Goal: Transaction & Acquisition: Download file/media

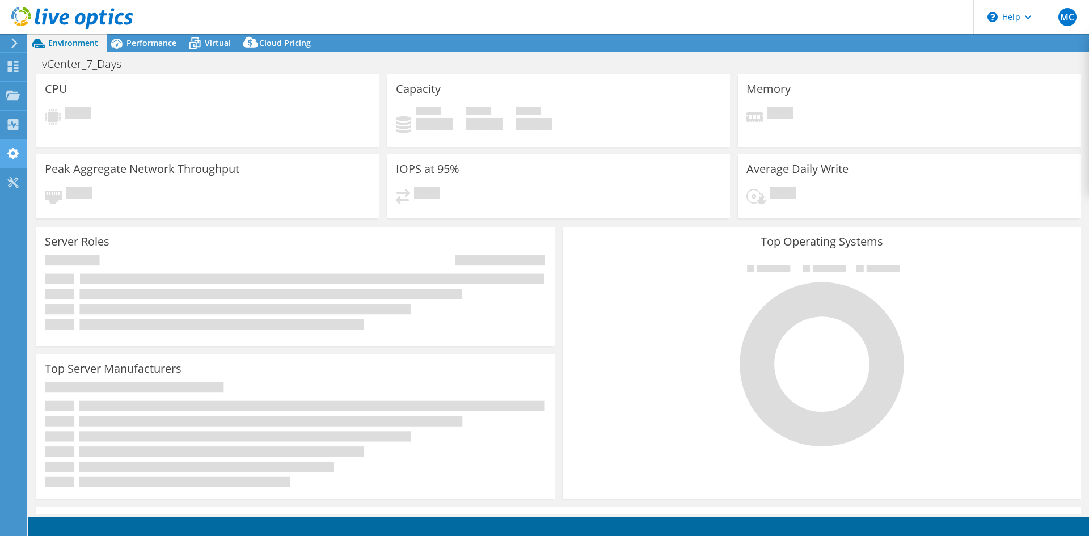
select select "USD"
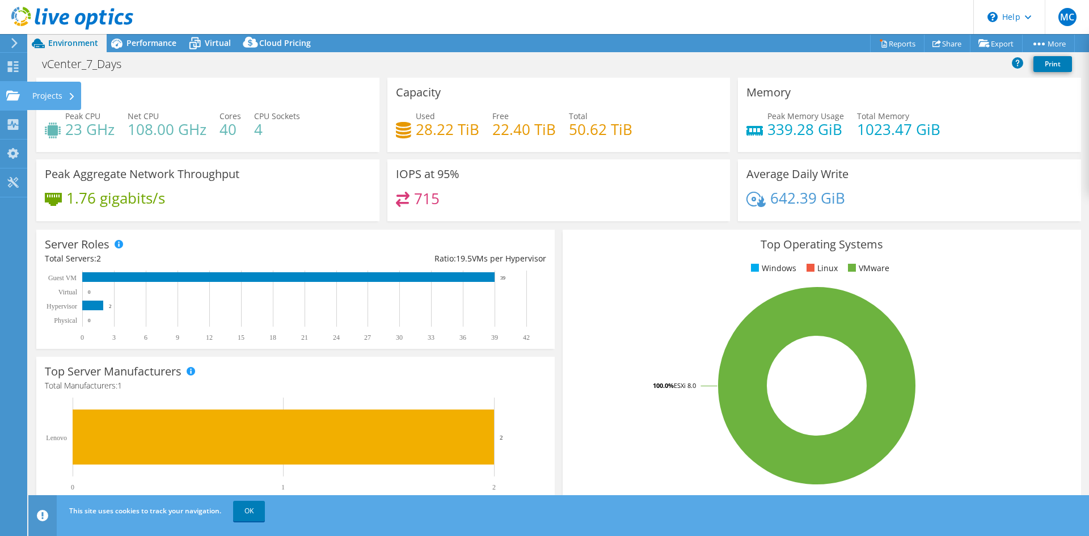
click at [7, 95] on use at bounding box center [13, 95] width 14 height 10
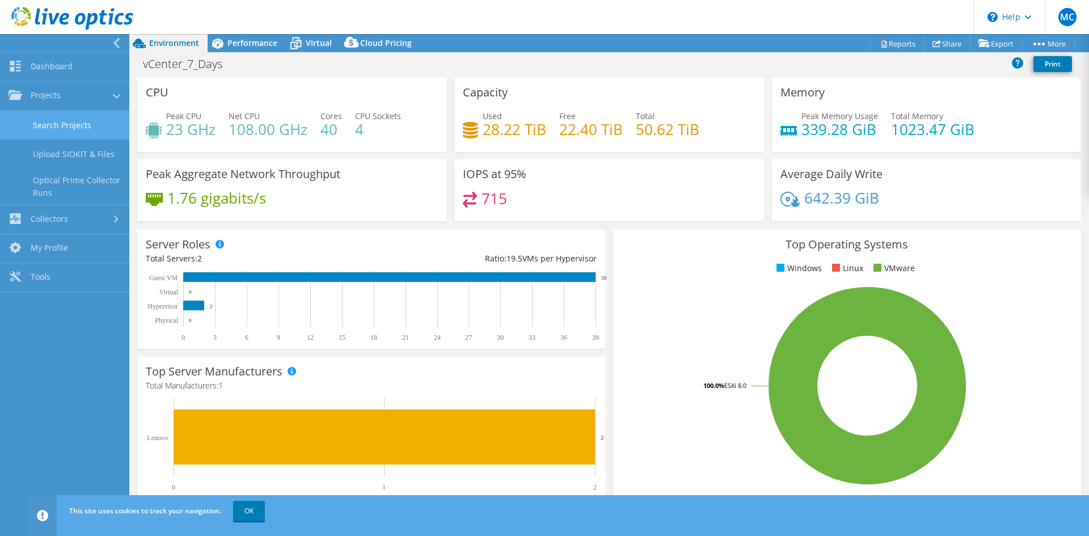
click at [102, 129] on link "Search Projects" at bounding box center [64, 125] width 129 height 29
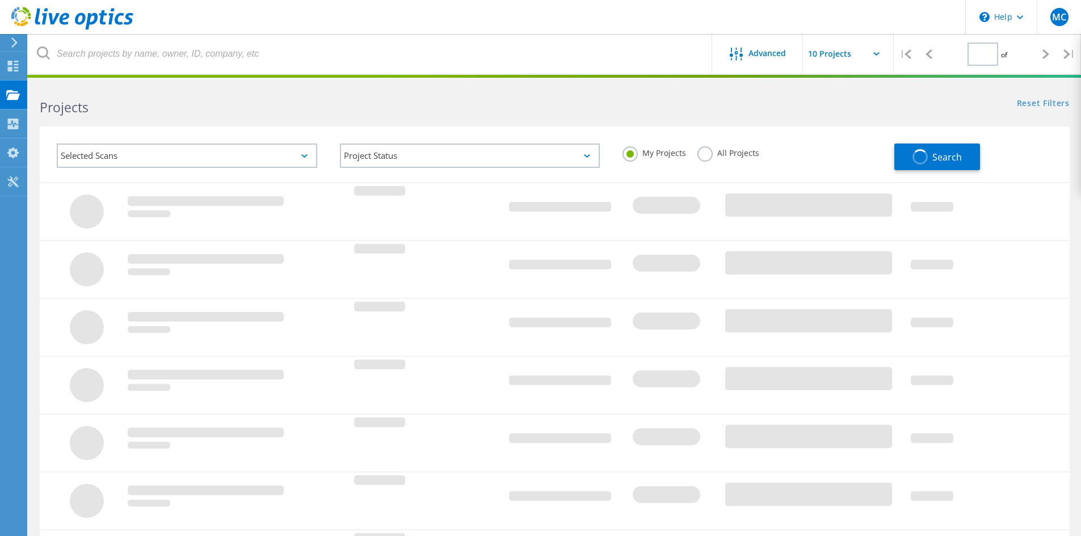
type input "1"
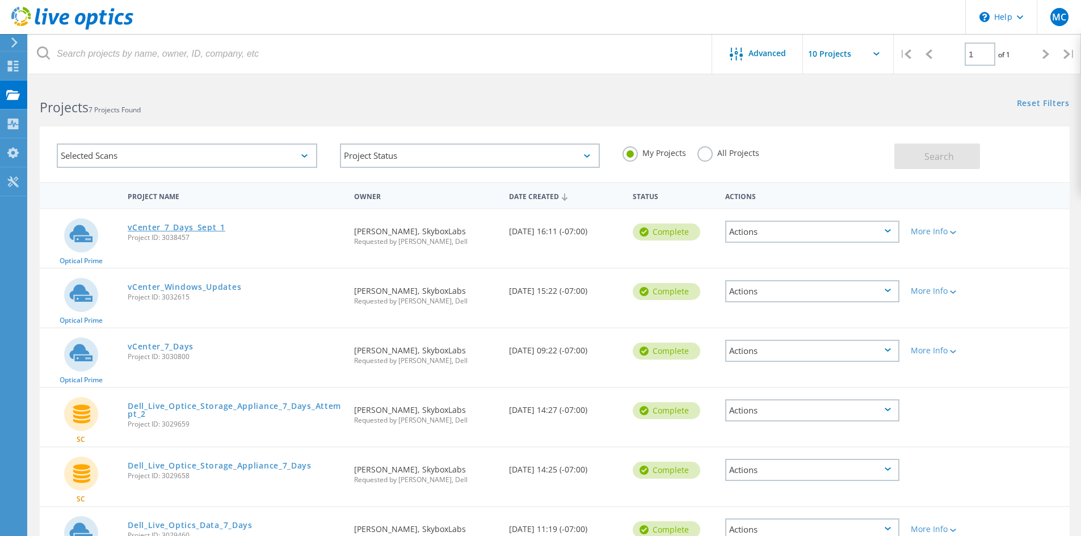
click at [183, 225] on link "vCenter_7_Days_Sept_1" at bounding box center [177, 228] width 98 height 8
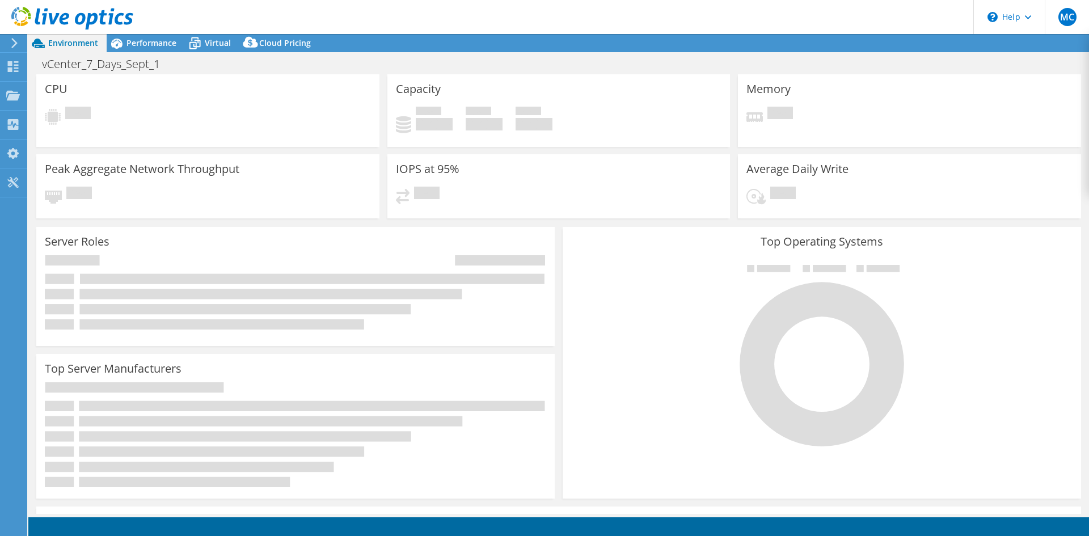
select select "USD"
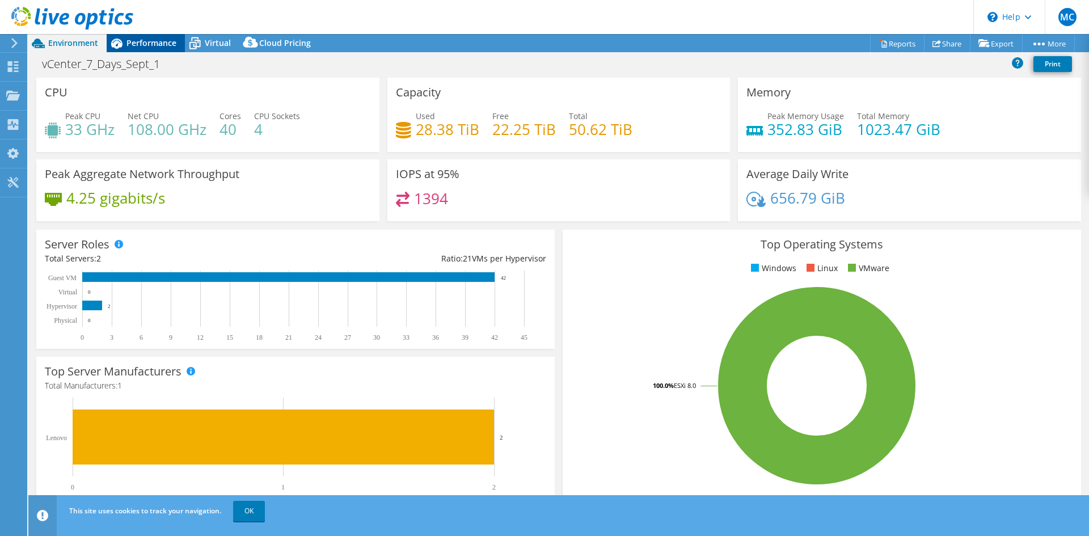
click at [135, 37] on div "Performance" at bounding box center [146, 43] width 78 height 18
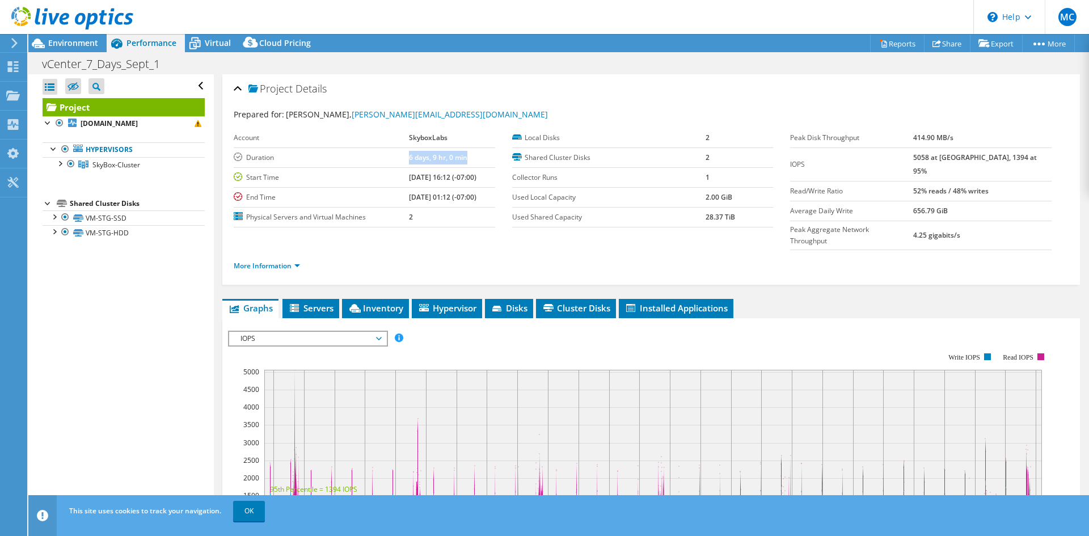
drag, startPoint x: 462, startPoint y: 161, endPoint x: 389, endPoint y: 161, distance: 73.2
click at [389, 161] on tr "Duration 6 days, 9 hr, 0 min" at bounding box center [365, 158] width 262 height 20
drag, startPoint x: 926, startPoint y: 138, endPoint x: 1000, endPoint y: 135, distance: 74.4
click at [1000, 135] on tr "Peak Disk Throughput 414.90 MB/s" at bounding box center [921, 138] width 262 height 20
click at [999, 135] on td "414.90 MB/s" at bounding box center [983, 138] width 138 height 20
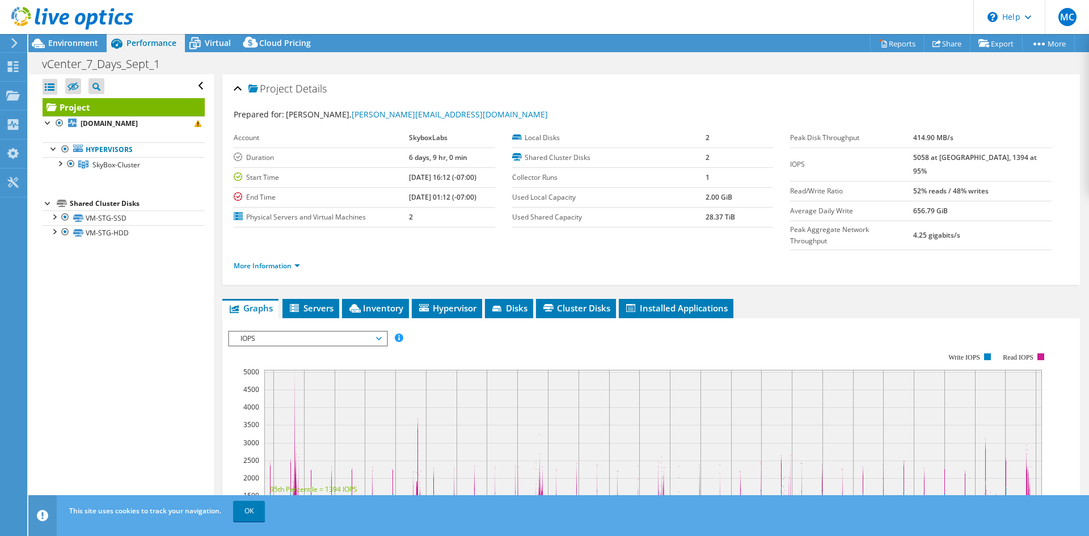
drag, startPoint x: 935, startPoint y: 133, endPoint x: 990, endPoint y: 134, distance: 54.5
click at [990, 134] on tr "Peak Disk Throughput 414.90 MB/s" at bounding box center [921, 138] width 262 height 20
click at [334, 332] on span "IOPS" at bounding box center [308, 339] width 146 height 14
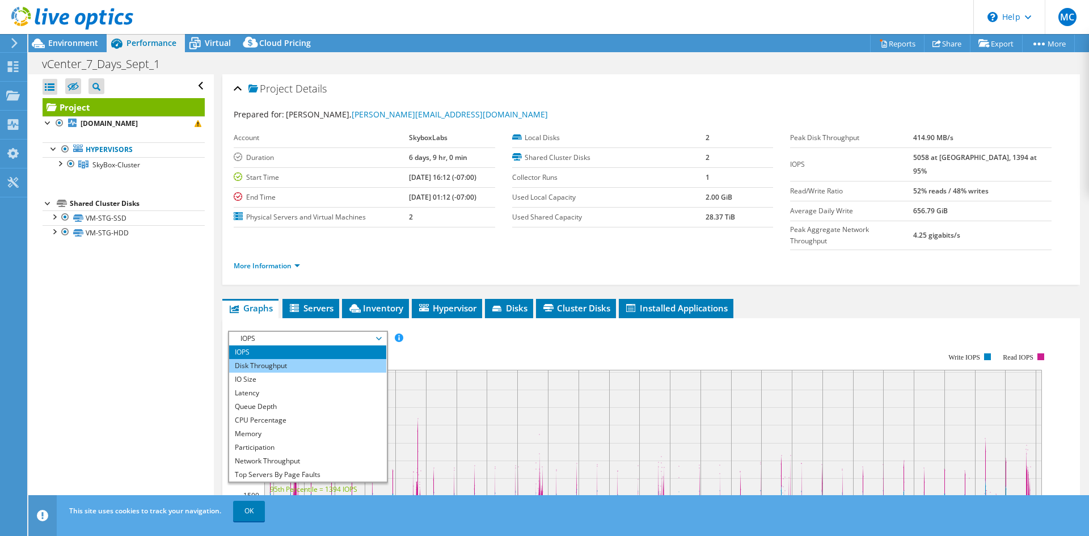
click at [282, 359] on li "Disk Throughput" at bounding box center [307, 366] width 157 height 14
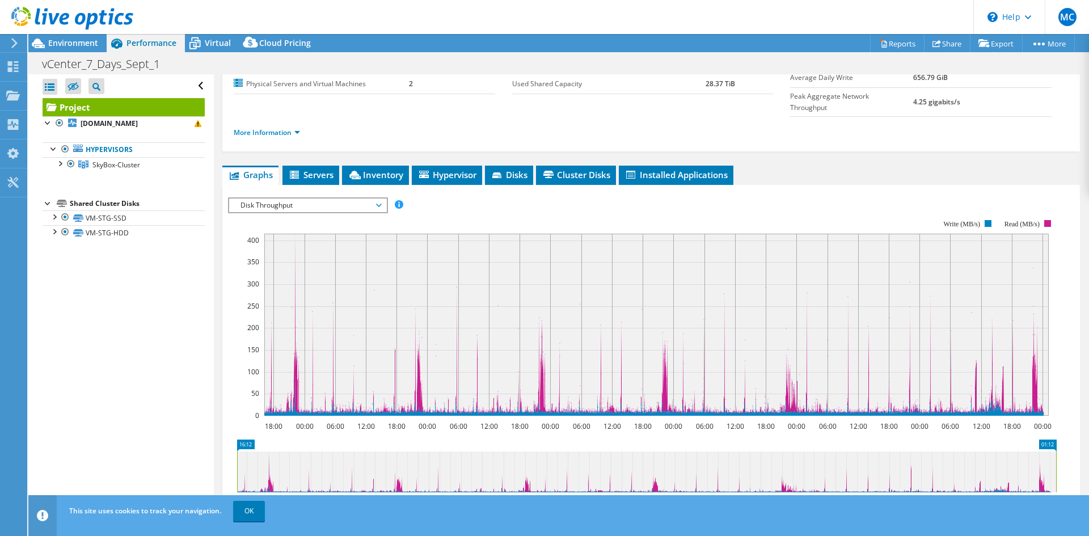
scroll to position [57, 0]
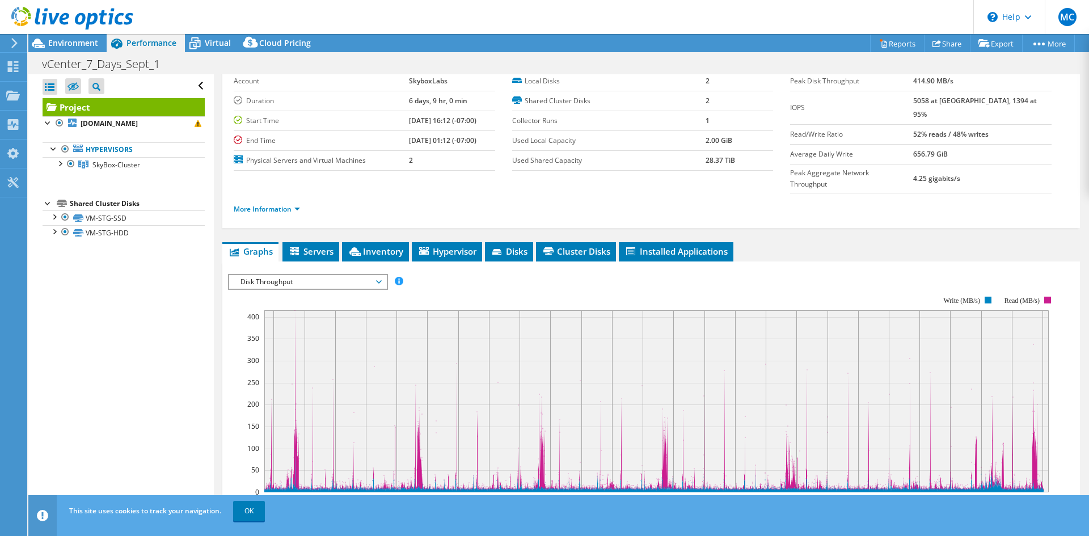
click at [475, 122] on b "09/02/2025, 16:12 (-07:00)" at bounding box center [443, 121] width 68 height 10
drag, startPoint x: 439, startPoint y: 117, endPoint x: 433, endPoint y: 117, distance: 6.3
click at [433, 117] on b "09/02/2025, 16:12 (-07:00)" at bounding box center [443, 121] width 68 height 10
click at [425, 118] on b "09/02/2025, 16:12 (-07:00)" at bounding box center [443, 121] width 68 height 10
drag, startPoint x: 432, startPoint y: 121, endPoint x: 454, endPoint y: 129, distance: 23.5
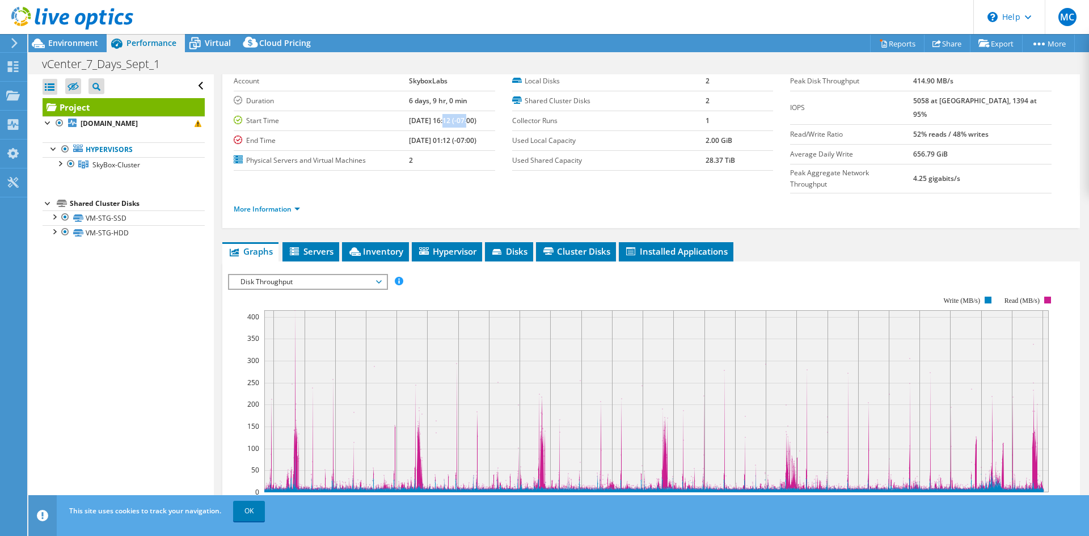
click at [454, 129] on td "09/02/2025, 16:12 (-07:00)" at bounding box center [452, 121] width 86 height 20
click at [454, 131] on td "09/09/2025, 01:12 (-07:00)" at bounding box center [452, 141] width 86 height 20
click at [445, 124] on b "09/02/2025, 16:12 (-07:00)" at bounding box center [443, 121] width 68 height 10
drag, startPoint x: 436, startPoint y: 141, endPoint x: 469, endPoint y: 140, distance: 32.9
click at [468, 140] on b "09/09/2025, 01:12 (-07:00)" at bounding box center [443, 141] width 68 height 10
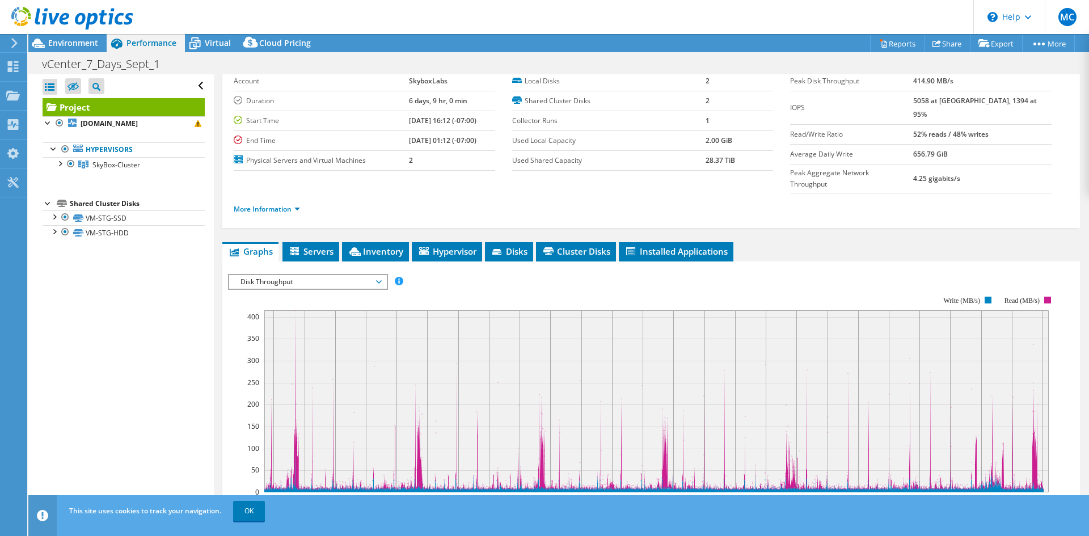
click at [469, 140] on b "09/09/2025, 01:12 (-07:00)" at bounding box center [443, 141] width 68 height 10
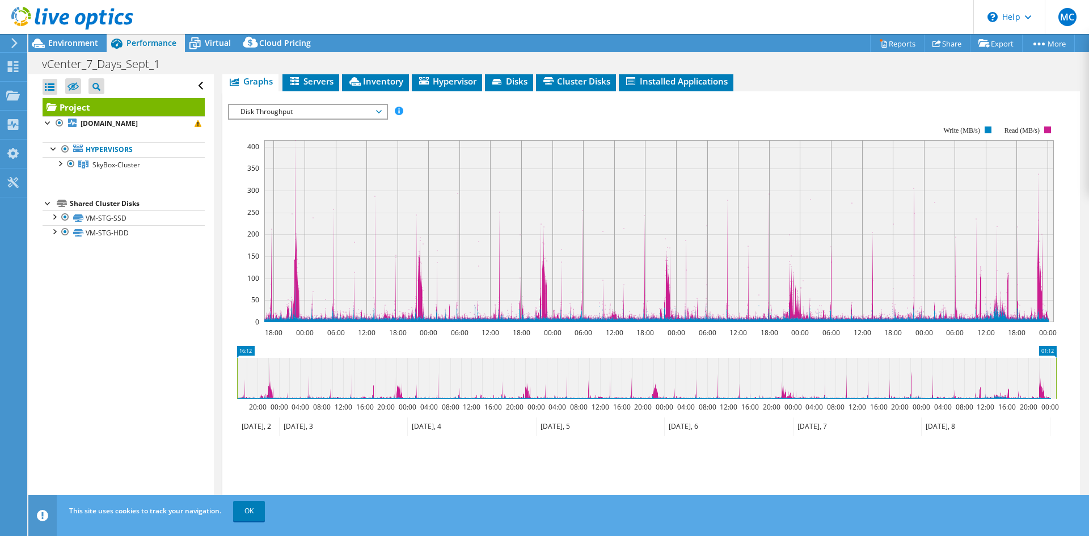
scroll to position [260, 0]
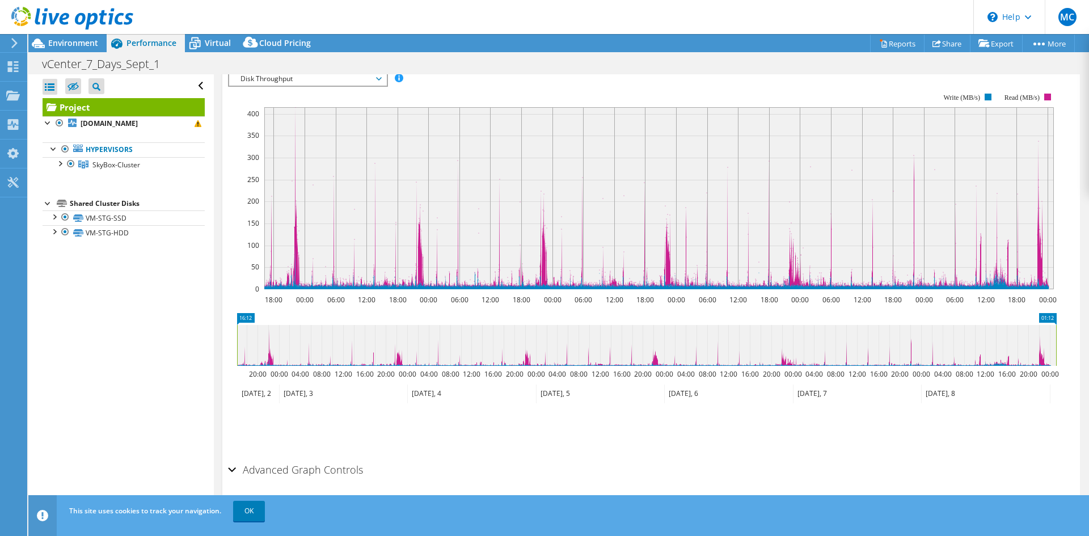
click at [293, 458] on h2 "Advanced Graph Controls" at bounding box center [295, 469] width 135 height 23
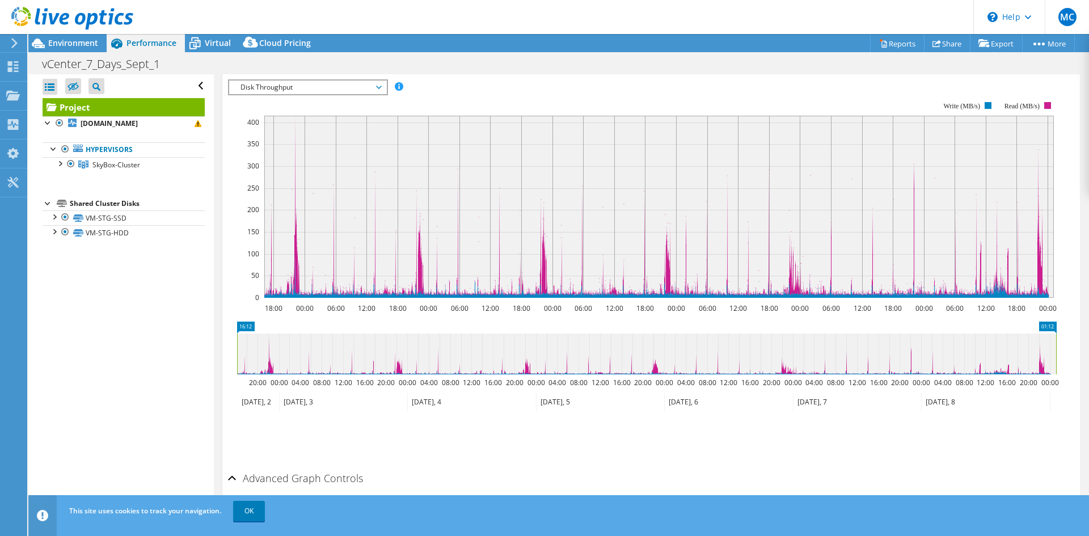
scroll to position [184, 0]
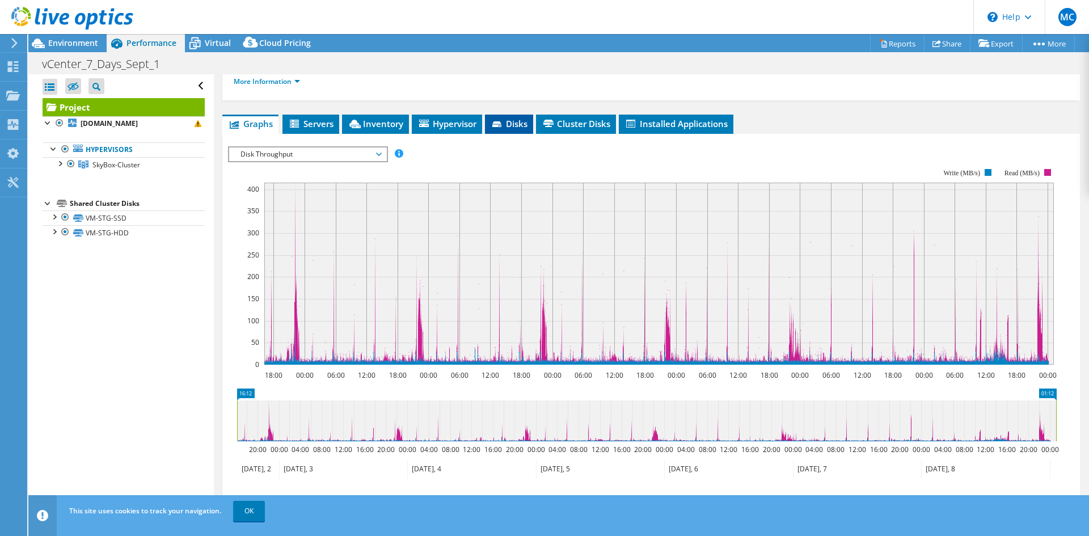
click at [504, 115] on li "Disks" at bounding box center [509, 124] width 48 height 19
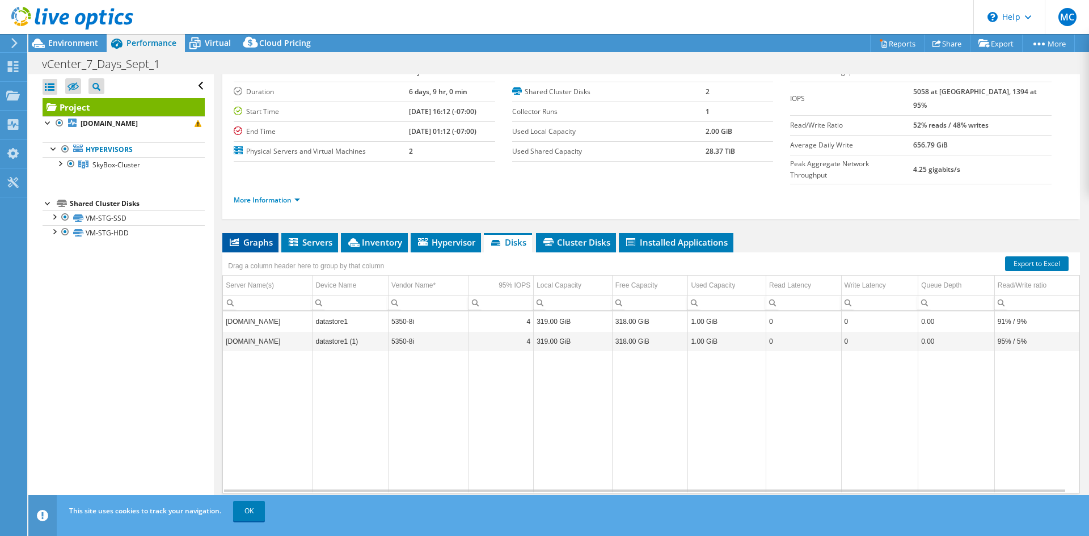
click at [250, 237] on span "Graphs" at bounding box center [250, 242] width 45 height 11
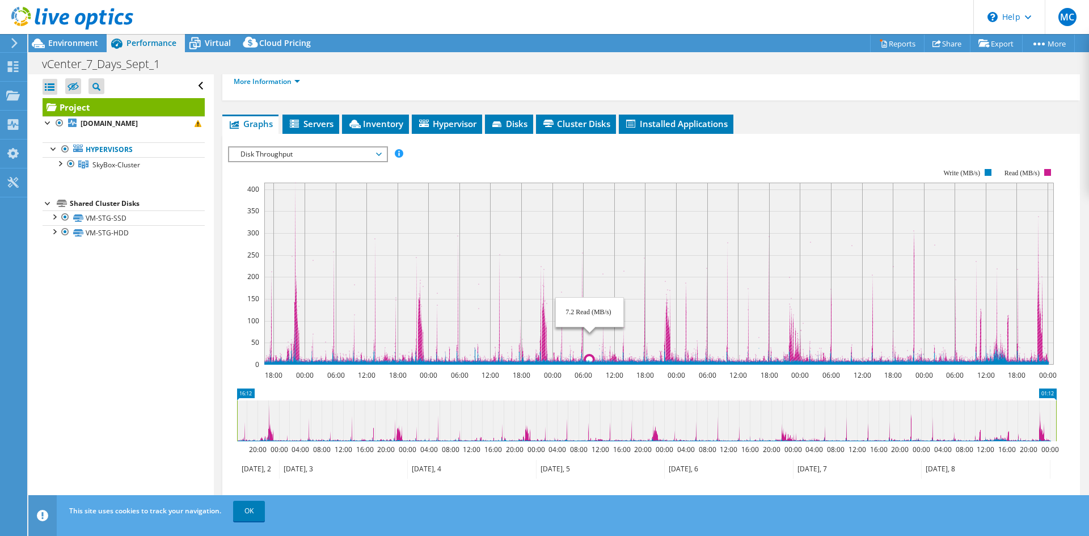
drag, startPoint x: 376, startPoint y: 263, endPoint x: 635, endPoint y: 256, distance: 259.4
click at [633, 256] on rect at bounding box center [659, 274] width 790 height 182
click at [332, 148] on span "Disk Throughput" at bounding box center [308, 155] width 146 height 14
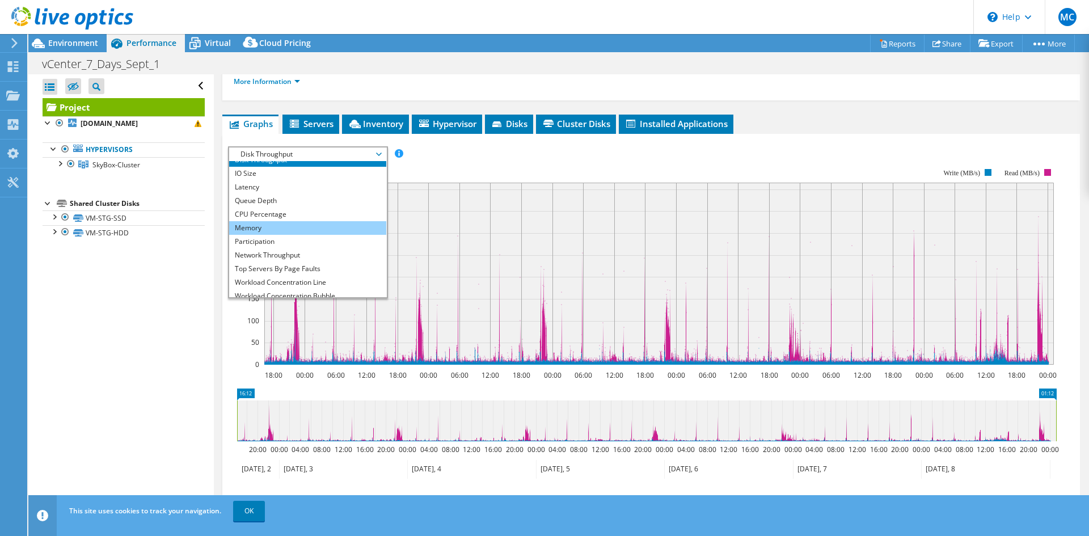
scroll to position [41, 0]
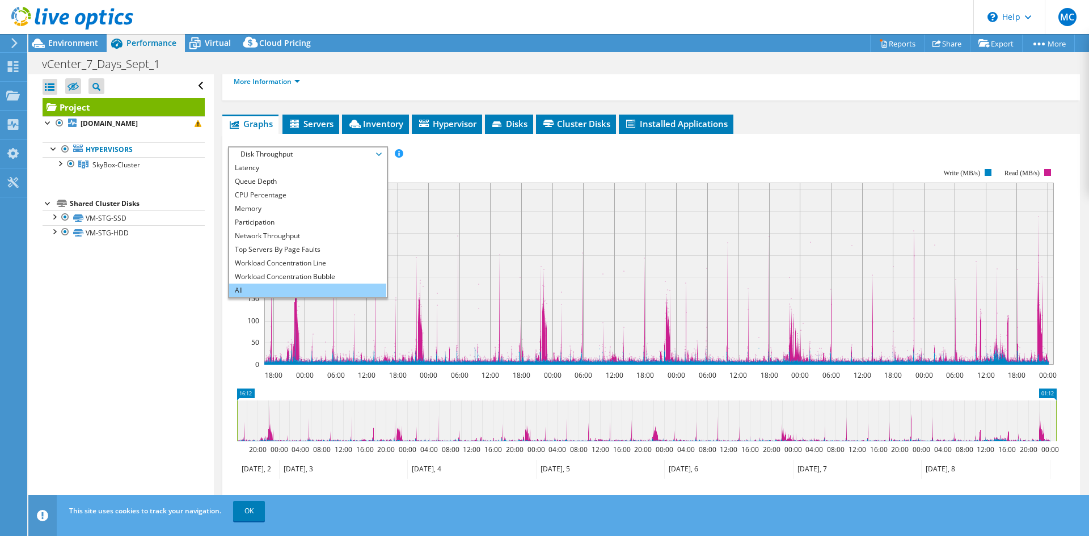
click at [300, 284] on li "All" at bounding box center [307, 291] width 157 height 14
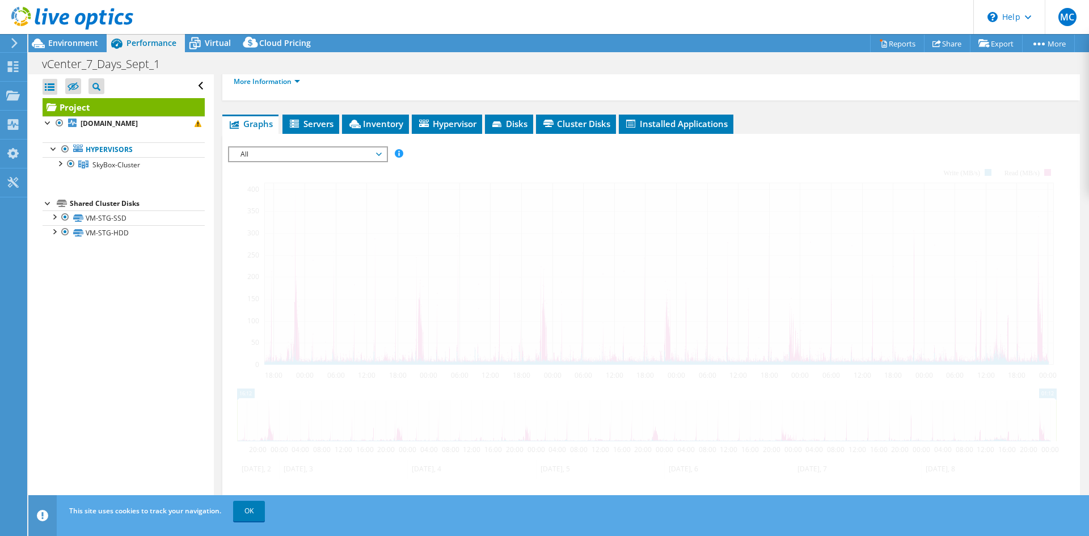
click at [336, 148] on span "All" at bounding box center [308, 155] width 146 height 14
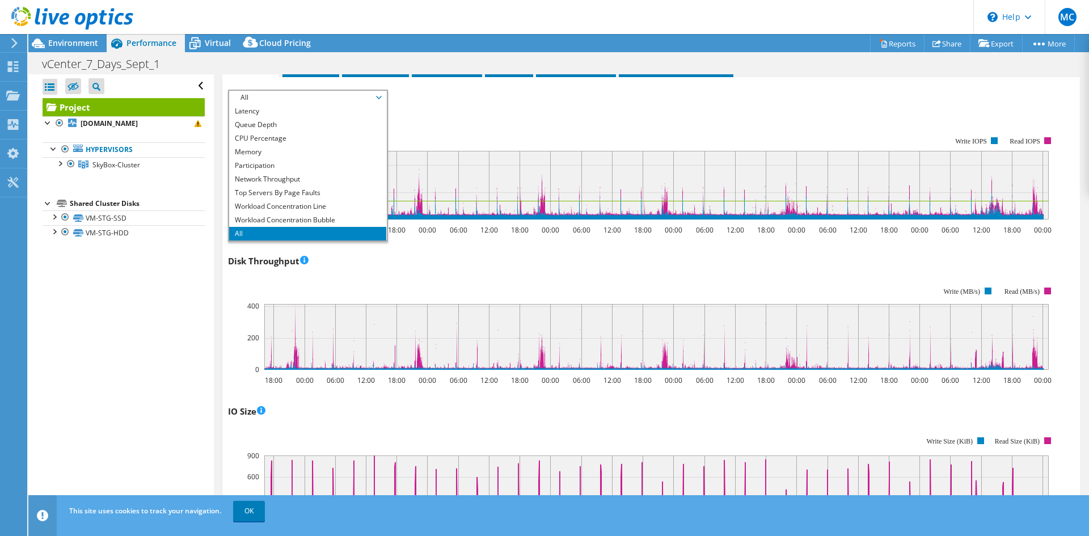
scroll to position [0, 0]
click at [288, 118] on li "Disk Throughput" at bounding box center [307, 125] width 157 height 14
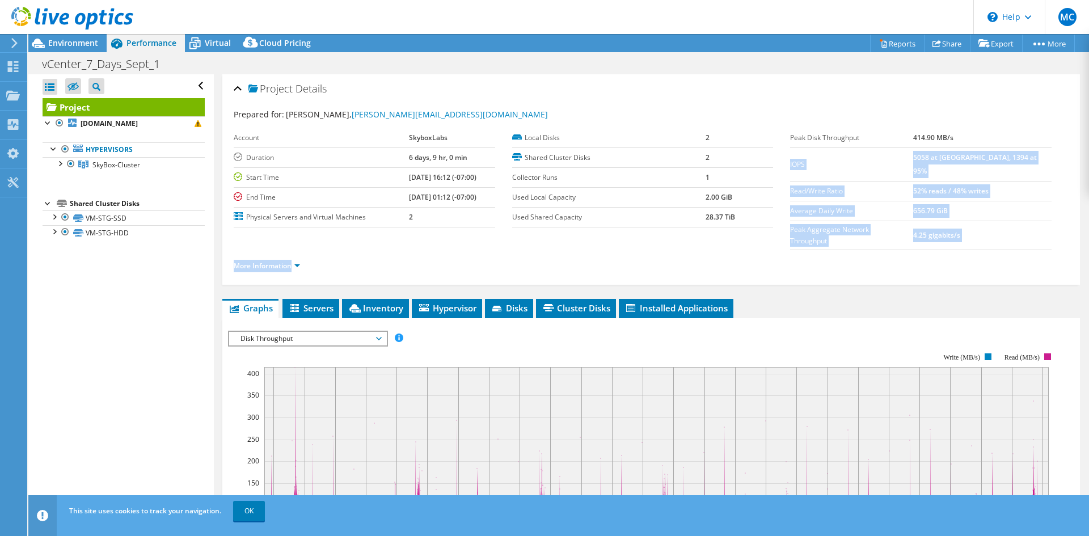
drag, startPoint x: 929, startPoint y: 127, endPoint x: 982, endPoint y: 142, distance: 54.8
click at [993, 133] on section "Prepared for: Matt Crew, matthew.crew@skyboxlabs.com Account SkyboxLabs Duratio…" at bounding box center [651, 195] width 835 height 174
click at [982, 142] on td "414.90 MB/s" at bounding box center [983, 138] width 138 height 20
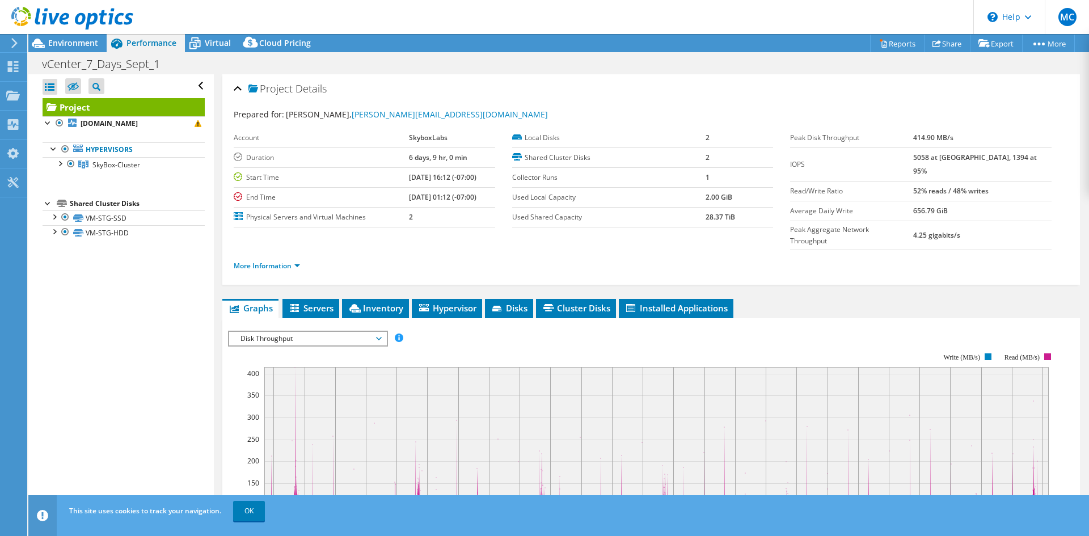
click at [913, 137] on label "Peak Disk Throughput" at bounding box center [851, 137] width 123 height 11
drag, startPoint x: 989, startPoint y: 214, endPoint x: 1021, endPoint y: 214, distance: 31.8
click at [1021, 221] on tr "Peak Aggregate Network Throughput 4.25 gigabits/s" at bounding box center [921, 235] width 262 height 29
click at [1021, 221] on td "4.25 gigabits/s" at bounding box center [983, 235] width 138 height 29
click at [296, 261] on link "More Information" at bounding box center [267, 266] width 66 height 10
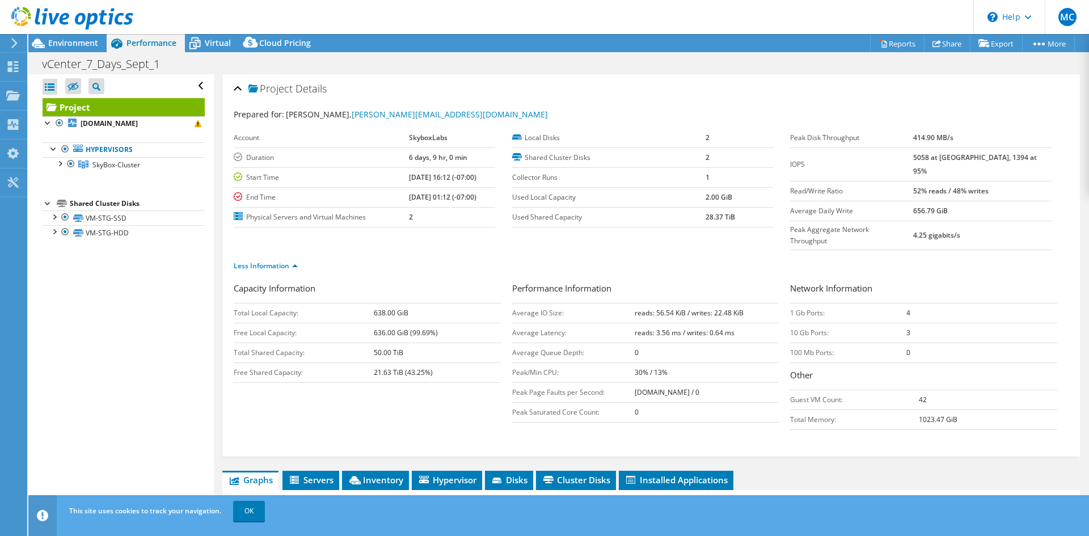
click at [238, 90] on div "Project Details" at bounding box center [651, 89] width 835 height 24
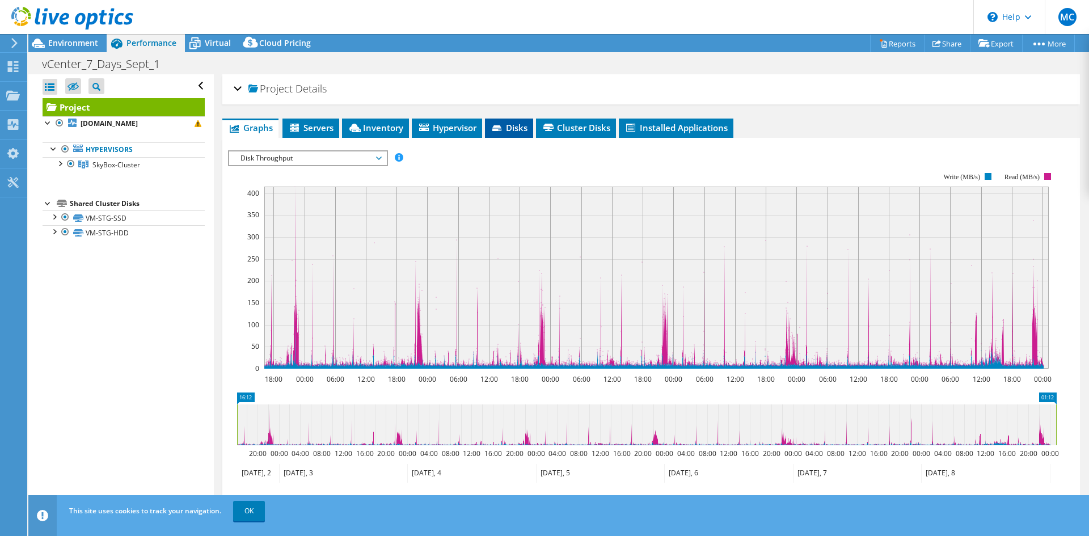
click at [523, 123] on span "Disks" at bounding box center [509, 127] width 37 height 11
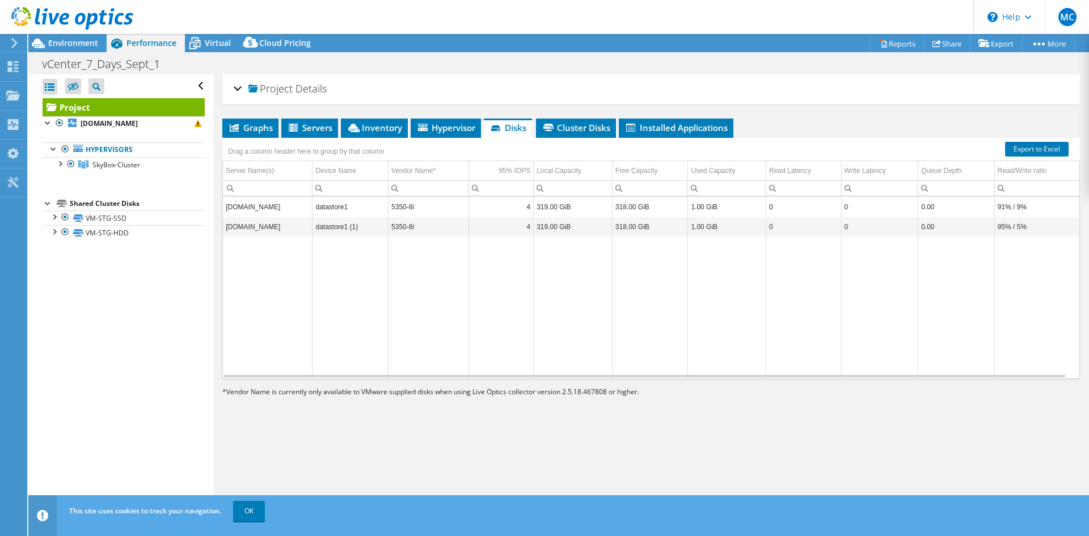
click at [441, 232] on td "5350-8i" at bounding box center [429, 227] width 81 height 20
click at [441, 211] on td "5350-8i" at bounding box center [429, 207] width 81 height 20
click at [419, 204] on td "5350-8i" at bounding box center [429, 207] width 81 height 20
click at [247, 131] on span "Graphs" at bounding box center [250, 127] width 45 height 11
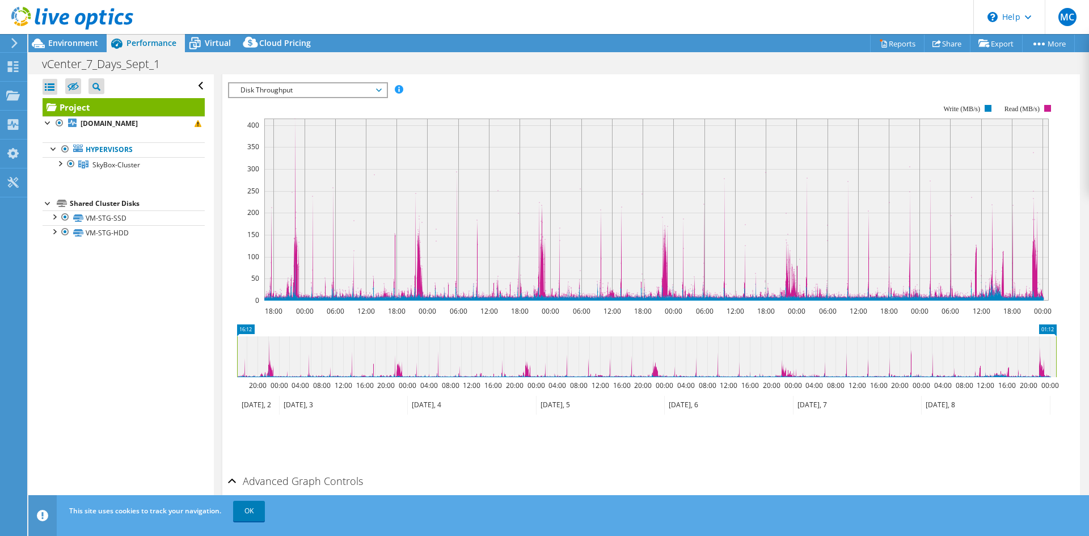
scroll to position [148, 0]
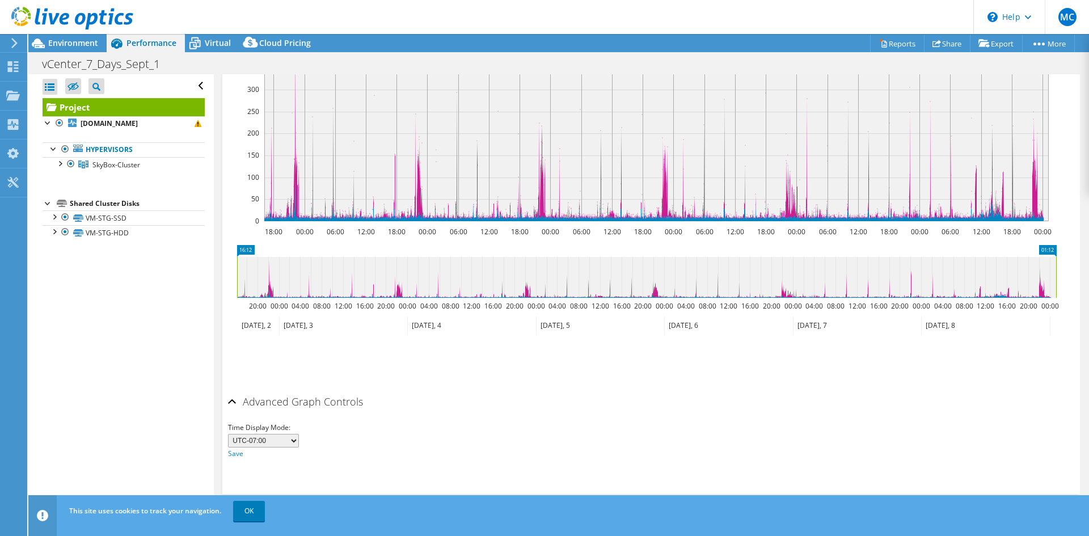
click at [283, 443] on select "UTC-12:00 UTC-11:00 UTC-10:00 UTC-09:30 UTC-09:00 UTC-08:00 UTC-07:00 UTC-06:00…" at bounding box center [263, 441] width 71 height 14
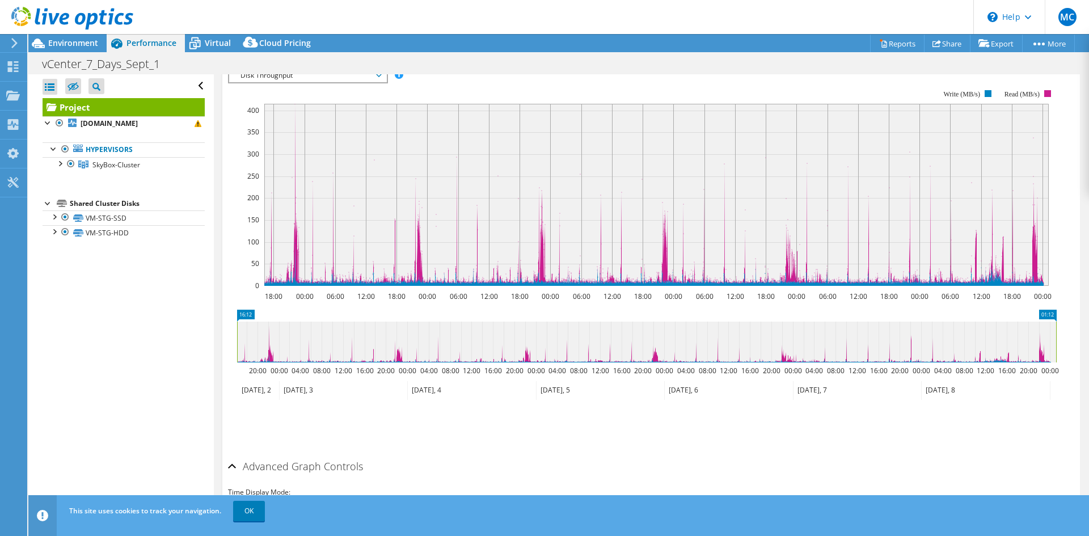
scroll to position [0, 0]
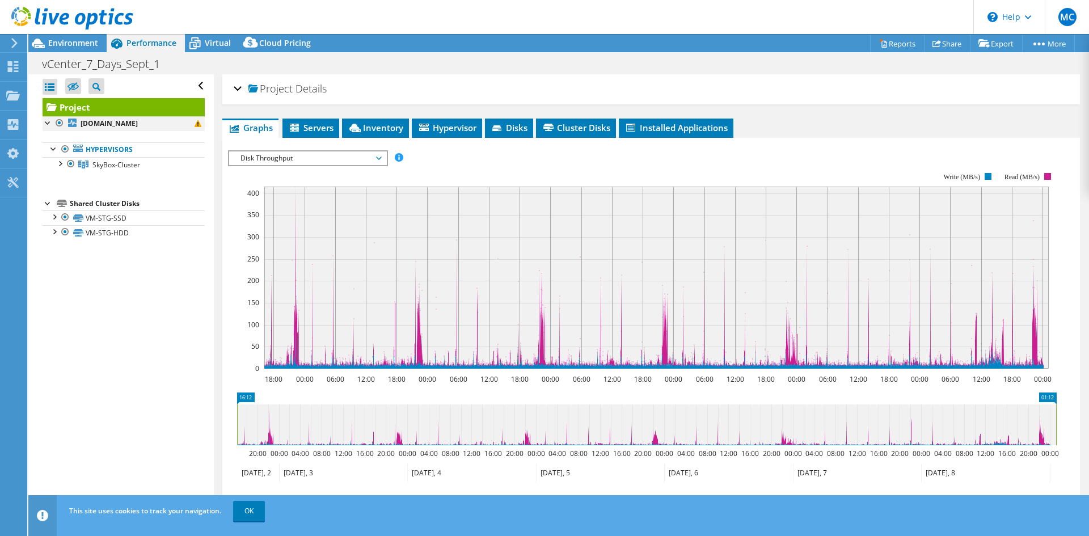
click at [46, 125] on div at bounding box center [48, 121] width 11 height 11
click at [92, 124] on b "[DOMAIN_NAME]" at bounding box center [109, 124] width 57 height 10
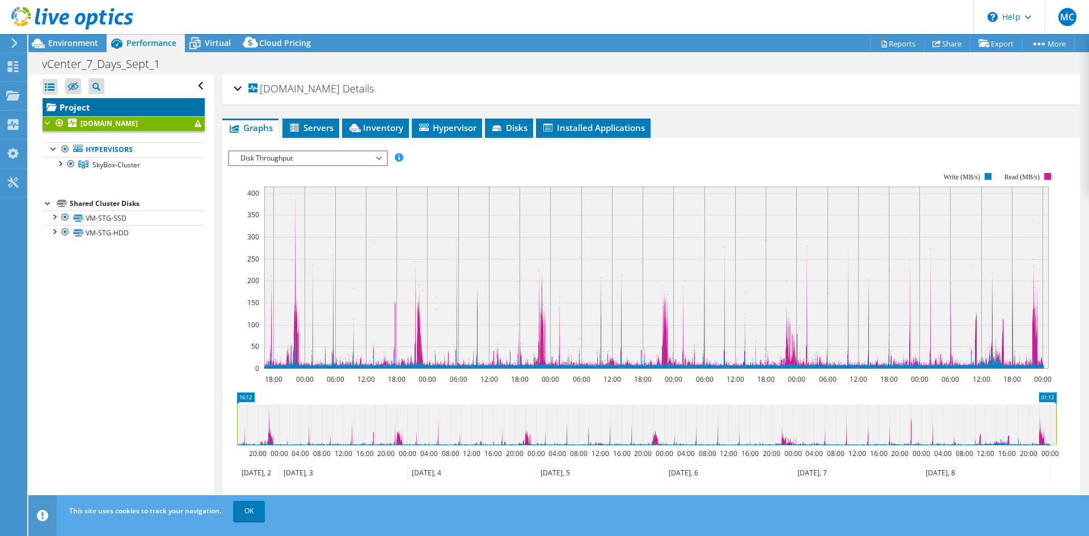
click at [88, 112] on link "Project" at bounding box center [124, 107] width 162 height 18
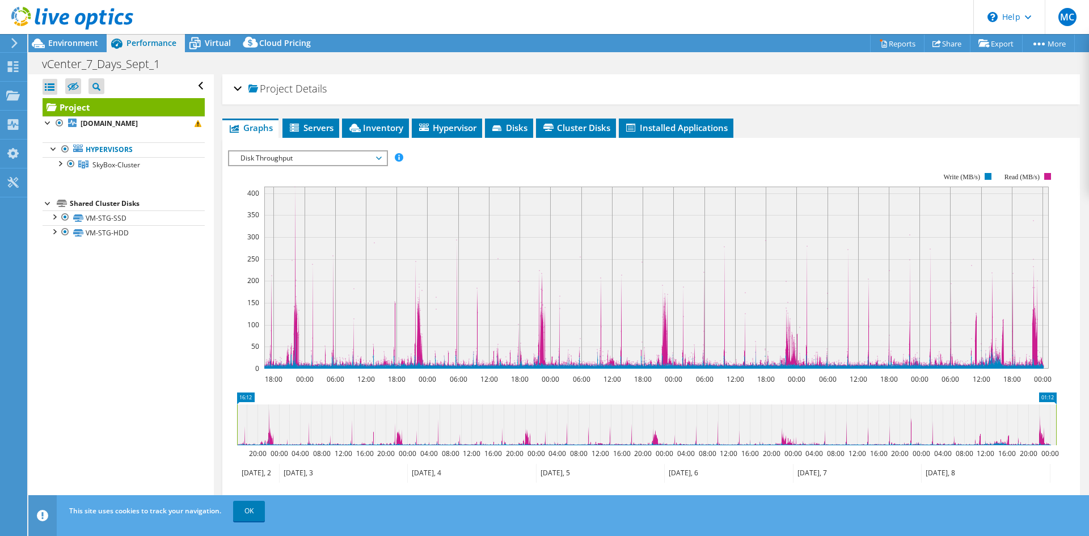
click at [338, 157] on span "Disk Throughput" at bounding box center [308, 159] width 146 height 14
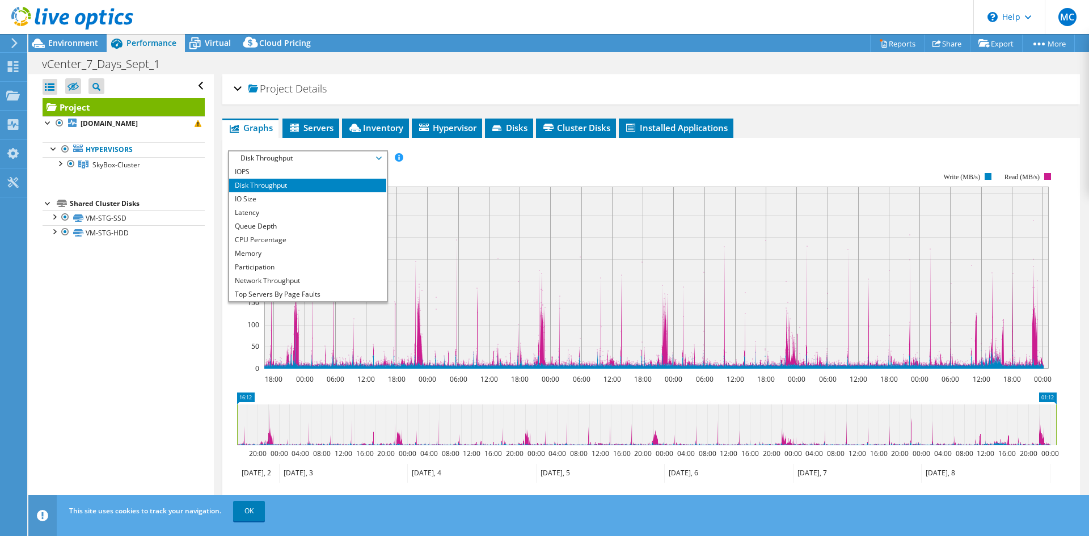
click at [629, 163] on rect at bounding box center [642, 270] width 829 height 227
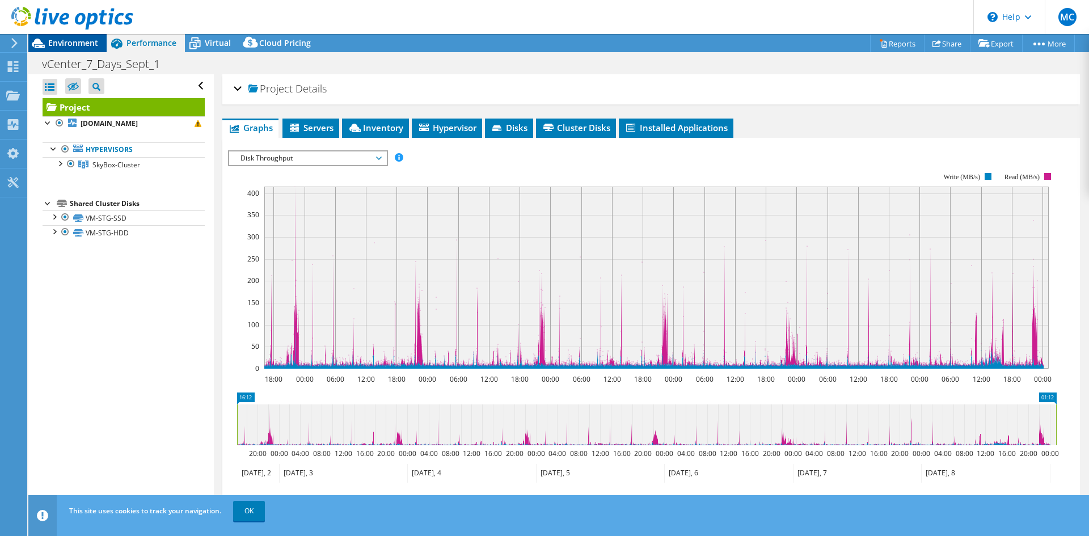
click at [62, 43] on span "Environment" at bounding box center [73, 42] width 50 height 11
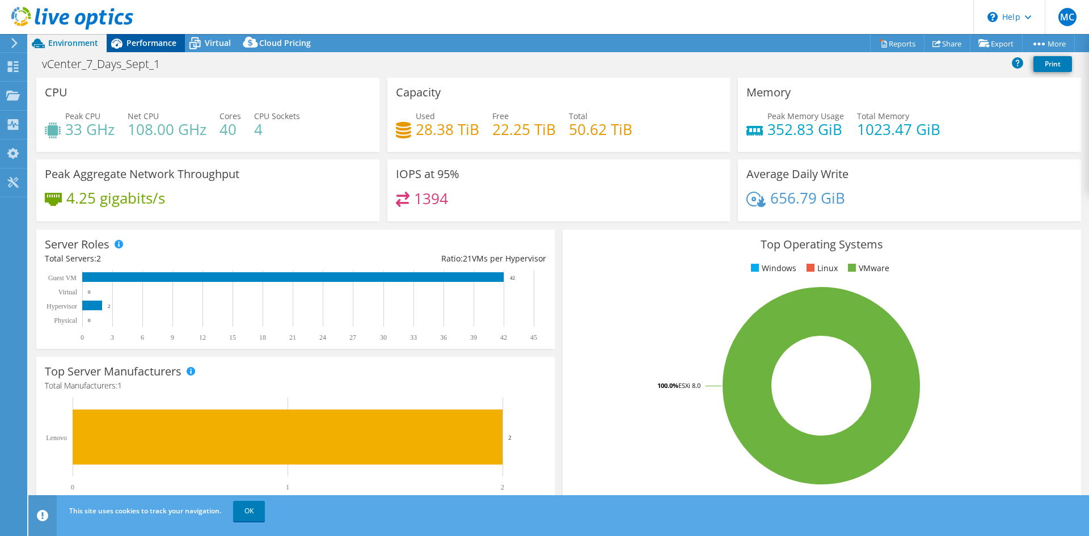
click at [125, 43] on icon at bounding box center [117, 43] width 20 height 20
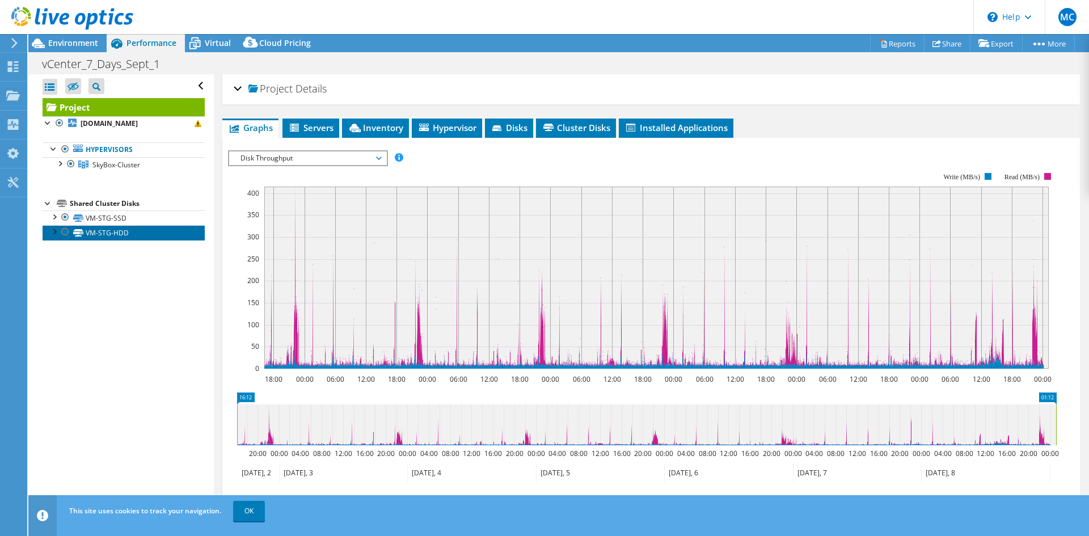
click at [99, 226] on link "VM-STG-HDD" at bounding box center [124, 232] width 162 height 15
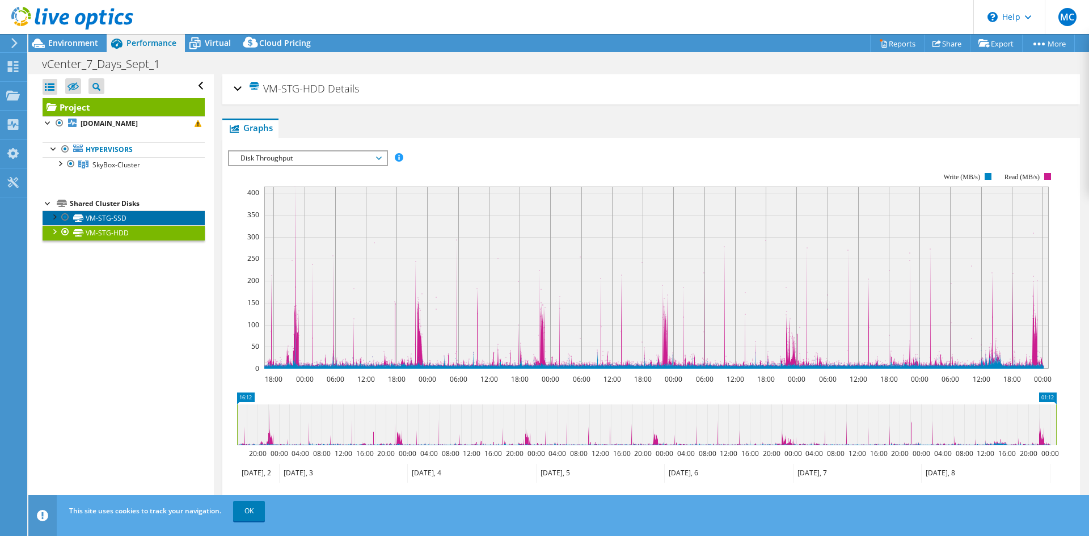
click at [99, 220] on link "VM-STG-SSD" at bounding box center [124, 218] width 162 height 15
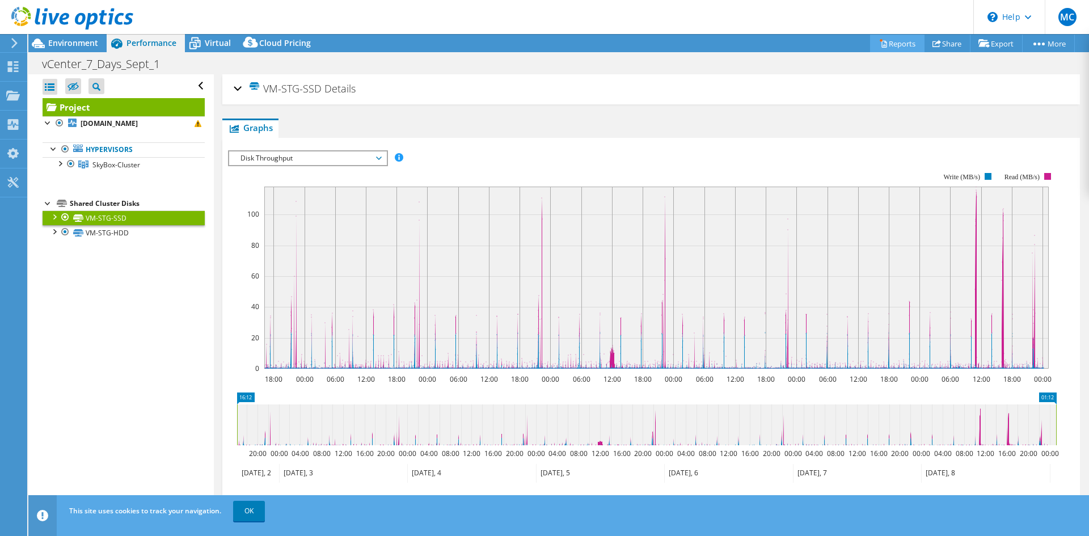
click at [880, 37] on link "Reports" at bounding box center [897, 44] width 54 height 18
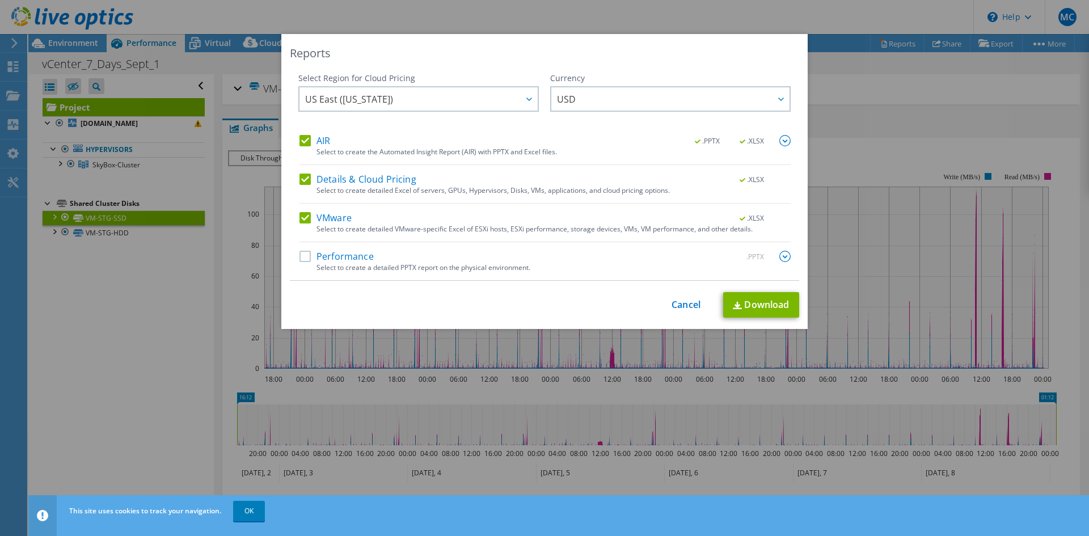
click at [303, 257] on label "Performance" at bounding box center [337, 256] width 74 height 11
click at [0, 0] on input "Performance" at bounding box center [0, 0] width 0 height 0
click at [685, 308] on link "Cancel" at bounding box center [686, 305] width 29 height 11
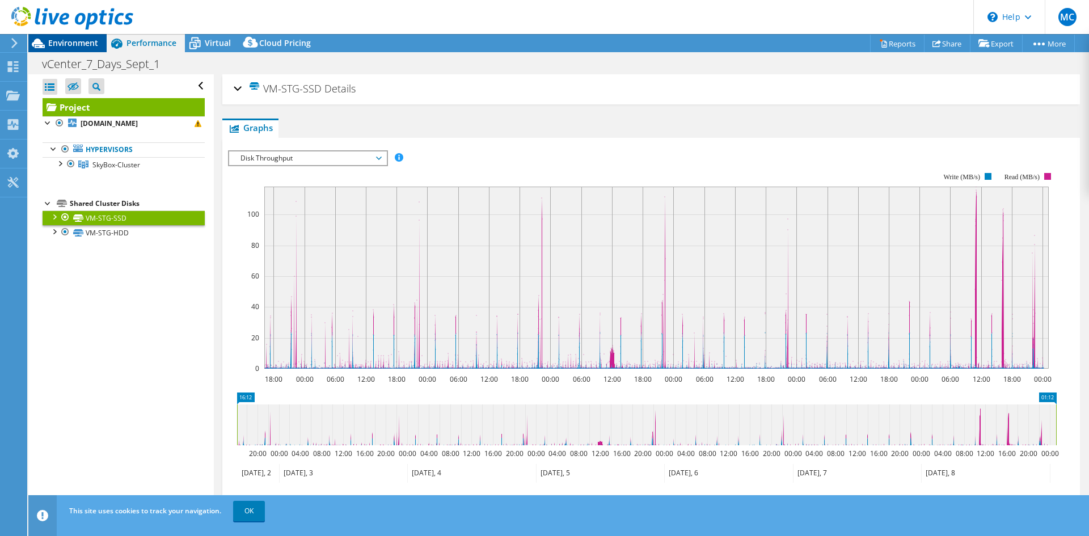
click at [53, 43] on span "Environment" at bounding box center [73, 42] width 50 height 11
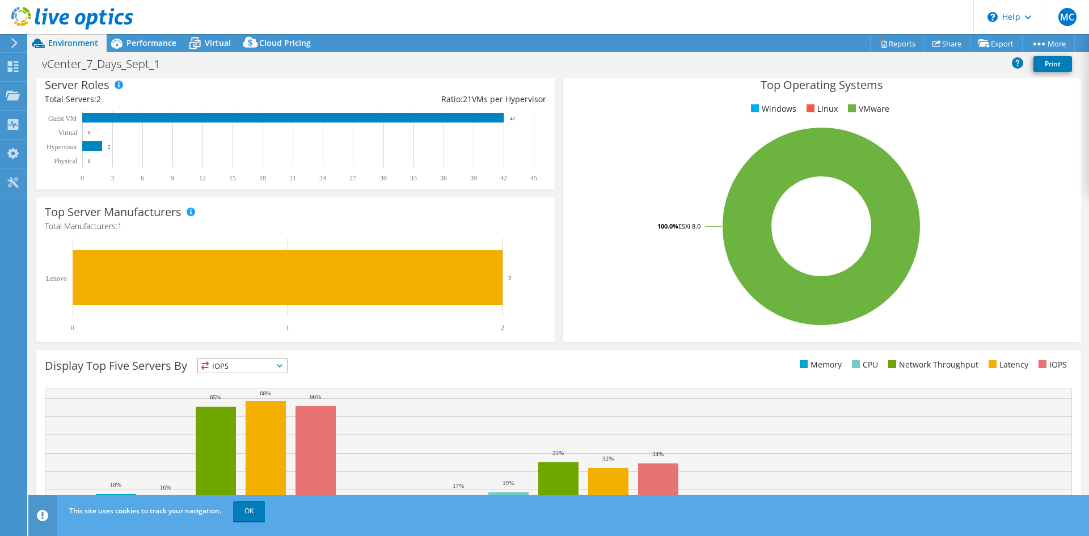
scroll to position [170, 0]
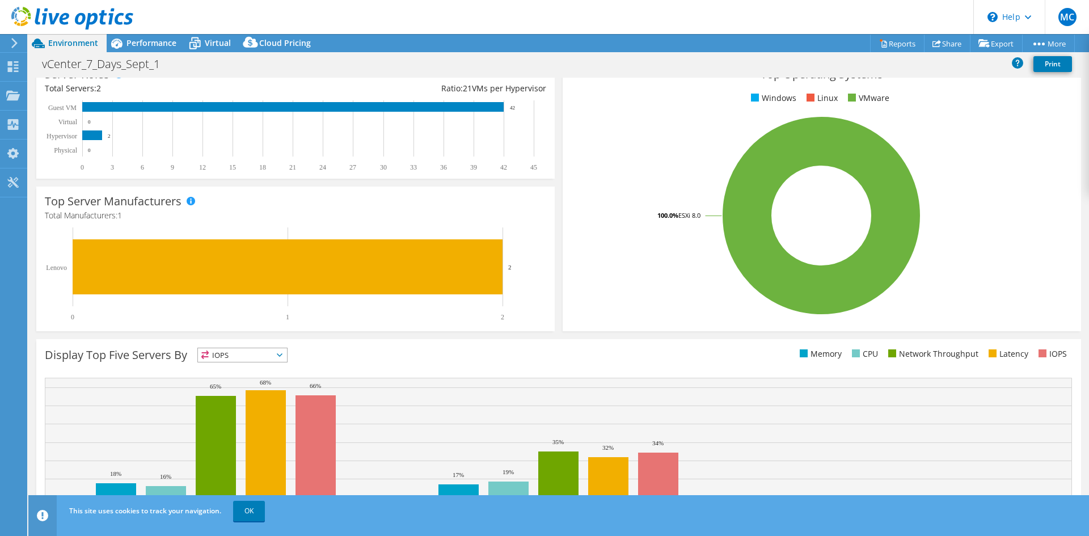
click at [269, 352] on span "IOPS" at bounding box center [242, 355] width 89 height 14
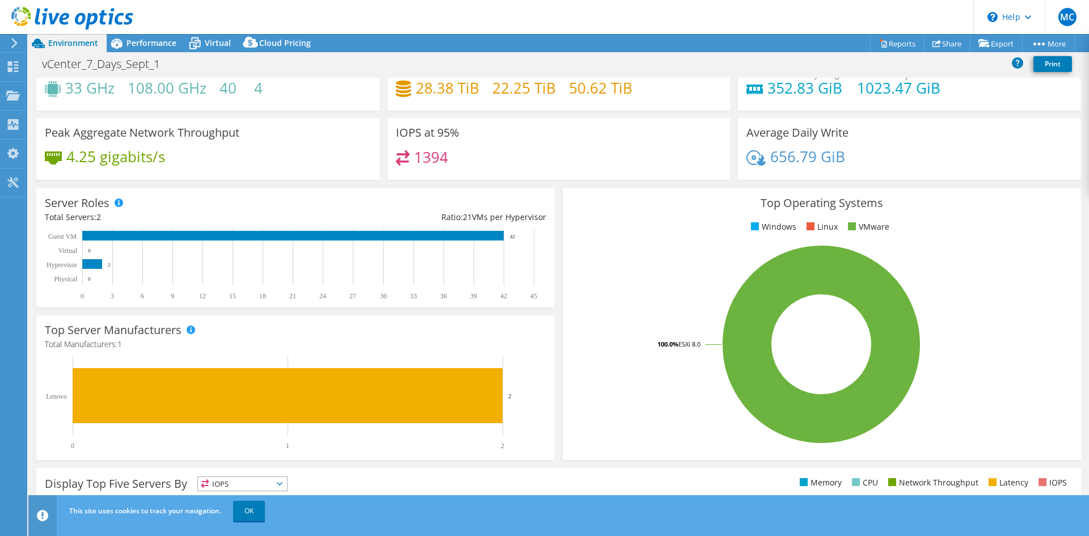
scroll to position [0, 0]
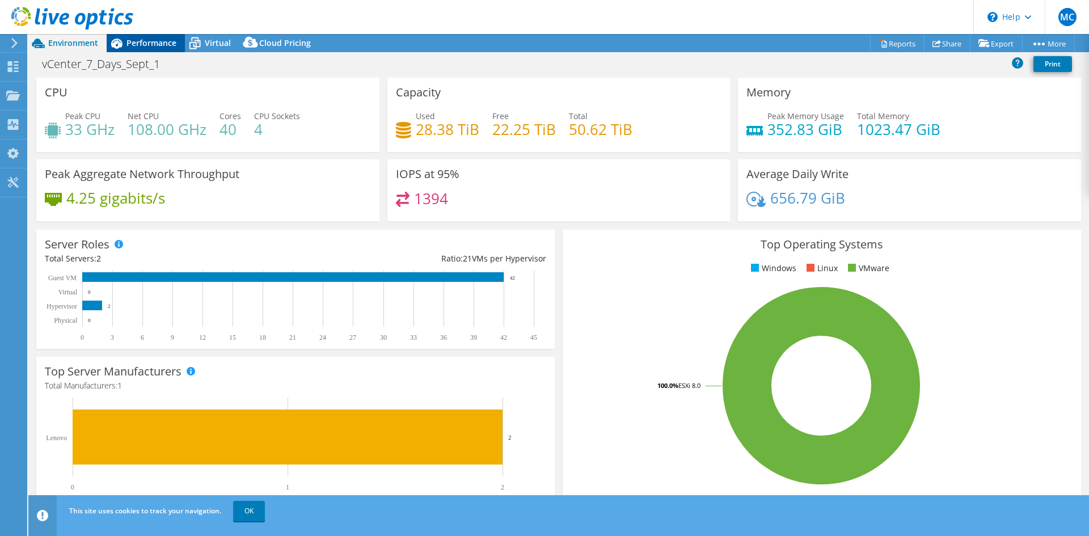
click at [162, 52] on div "Performance" at bounding box center [146, 43] width 78 height 18
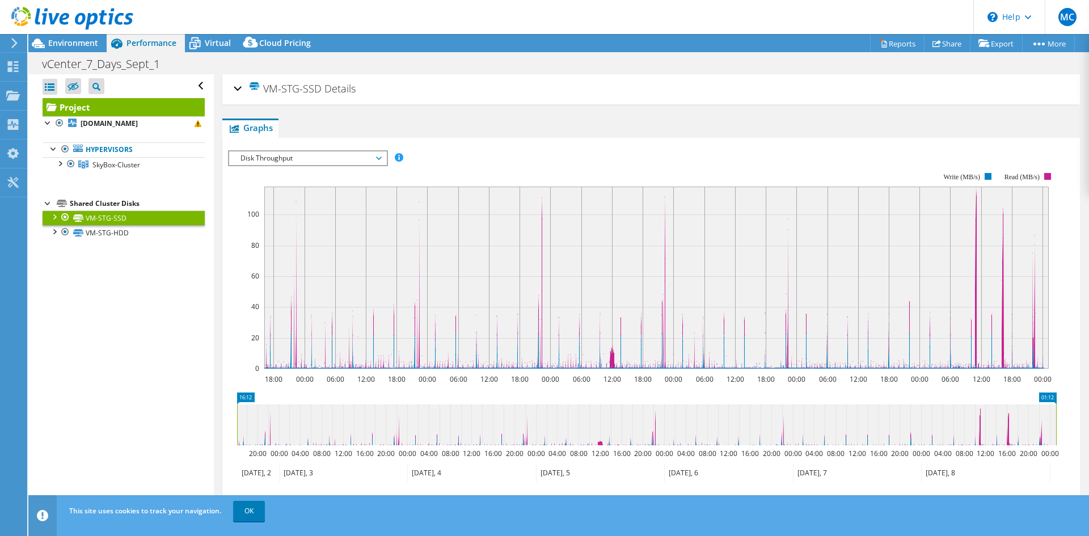
click at [258, 129] on span "Graphs" at bounding box center [250, 127] width 45 height 11
click at [238, 92] on div "VM-STG-SSD Details" at bounding box center [651, 89] width 835 height 24
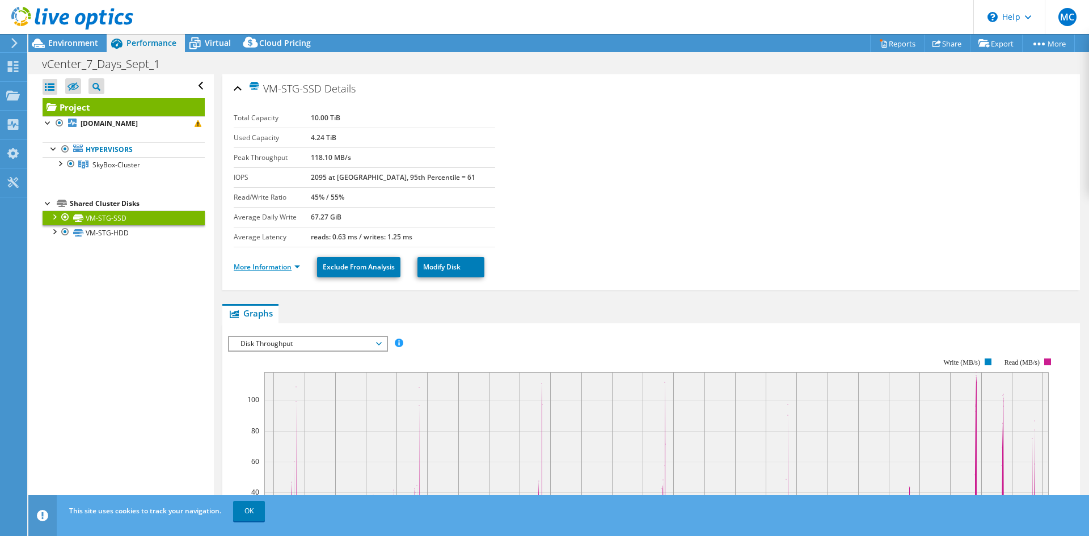
click at [287, 267] on link "More Information" at bounding box center [267, 267] width 66 height 10
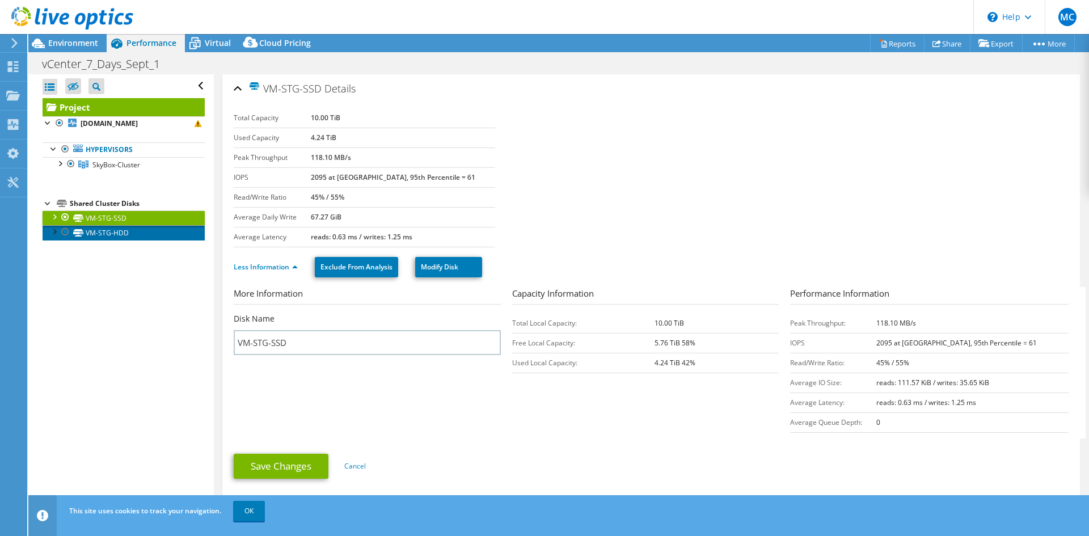
click at [113, 237] on link "VM-STG-HDD" at bounding box center [124, 232] width 162 height 15
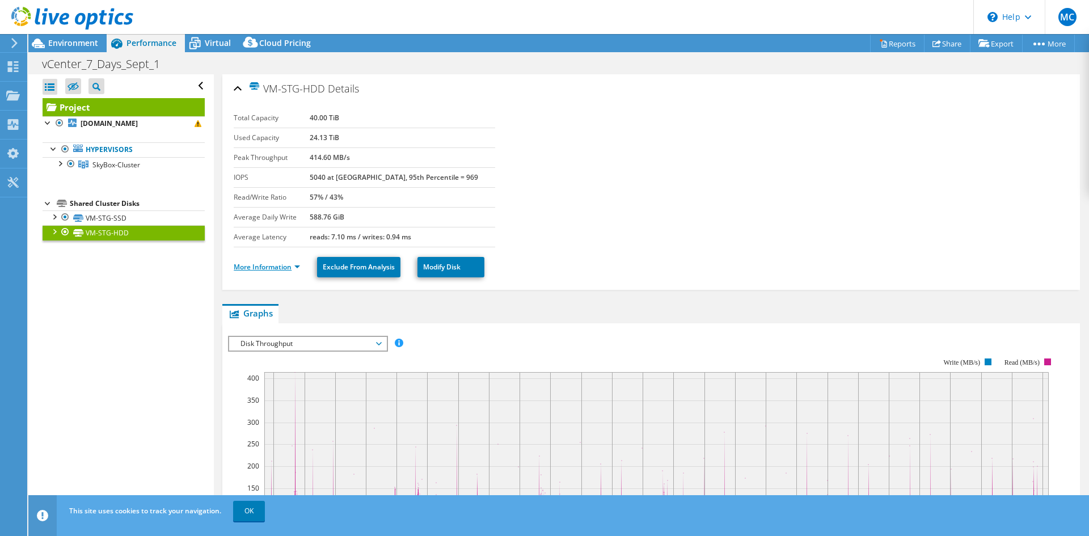
click at [295, 270] on link "More Information" at bounding box center [267, 267] width 66 height 10
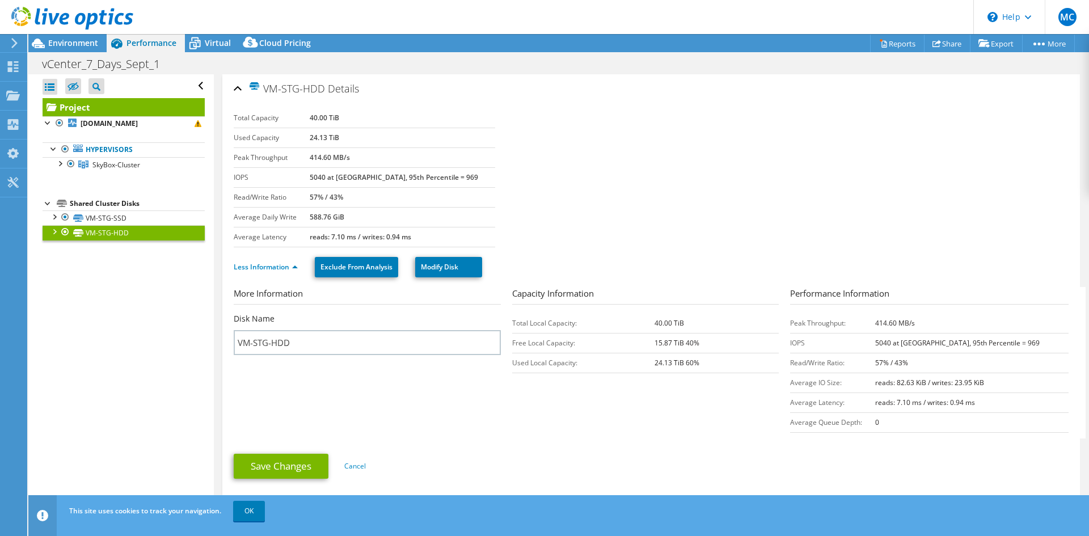
drag, startPoint x: 961, startPoint y: 329, endPoint x: 836, endPoint y: 291, distance: 129.8
click at [952, 329] on td "414.60 MB/s" at bounding box center [972, 323] width 193 height 20
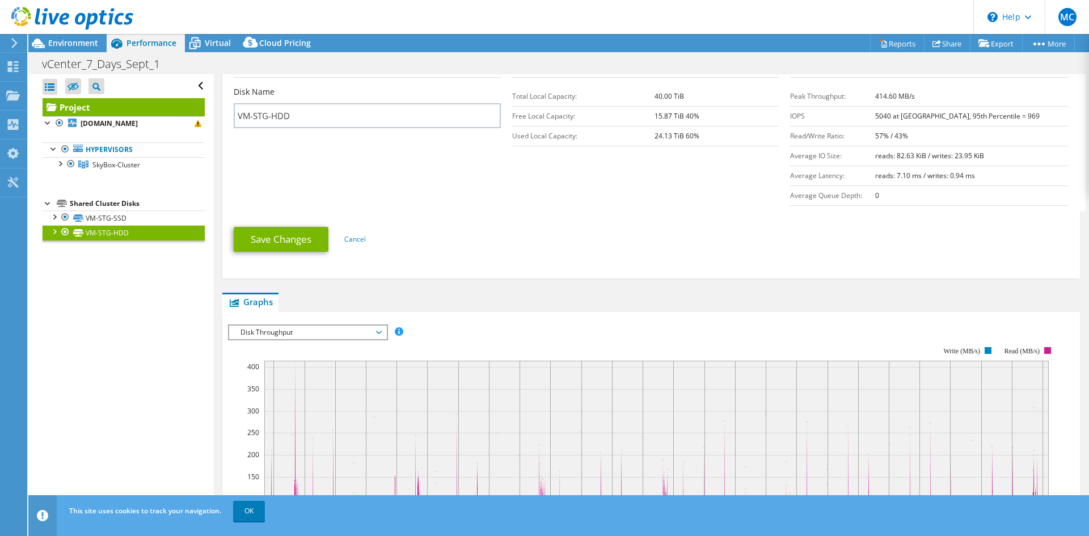
scroll to position [170, 0]
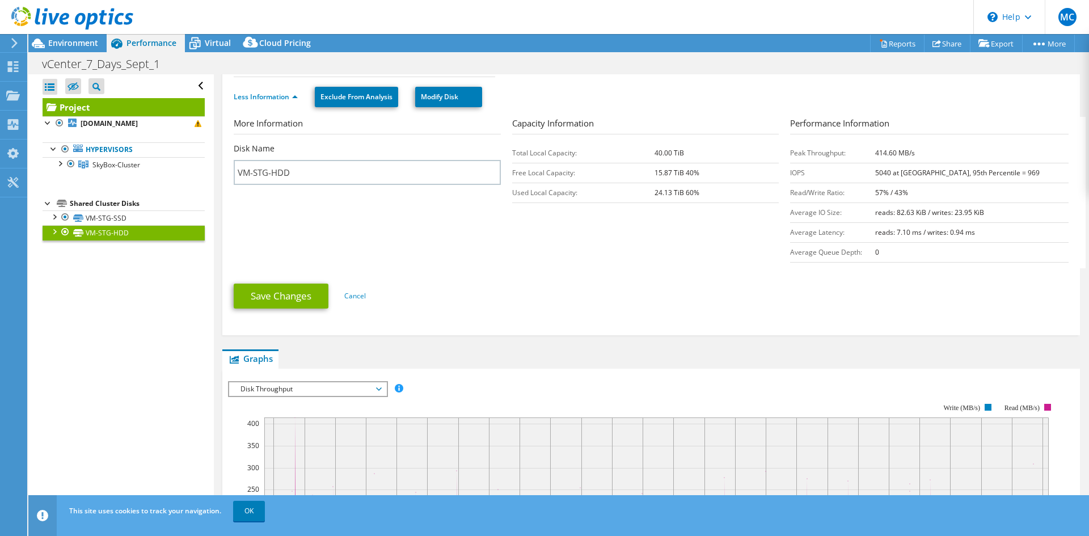
click at [108, 109] on link "Project" at bounding box center [124, 107] width 162 height 18
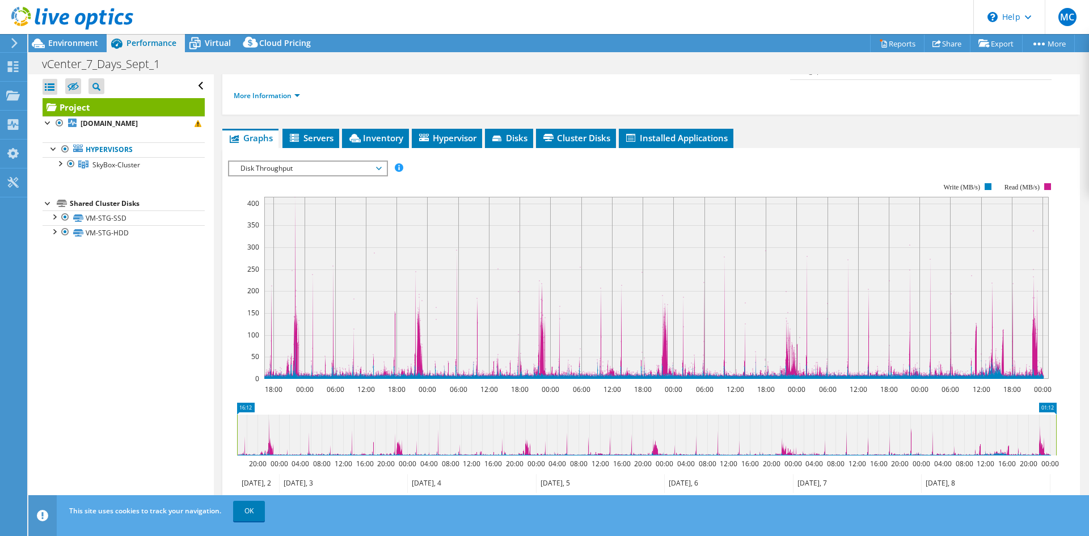
click at [82, 105] on link "Project" at bounding box center [124, 107] width 162 height 18
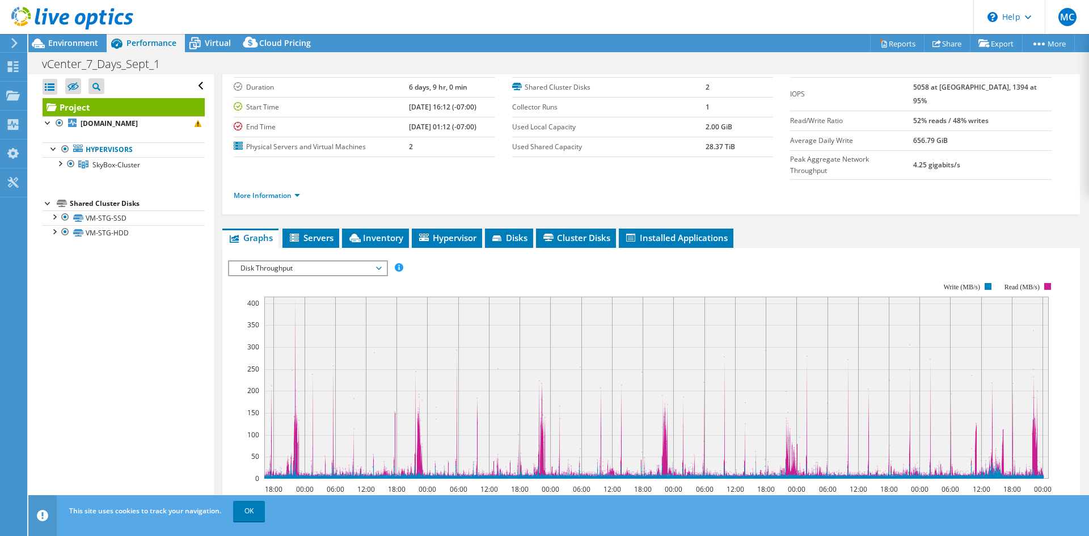
scroll to position [0, 0]
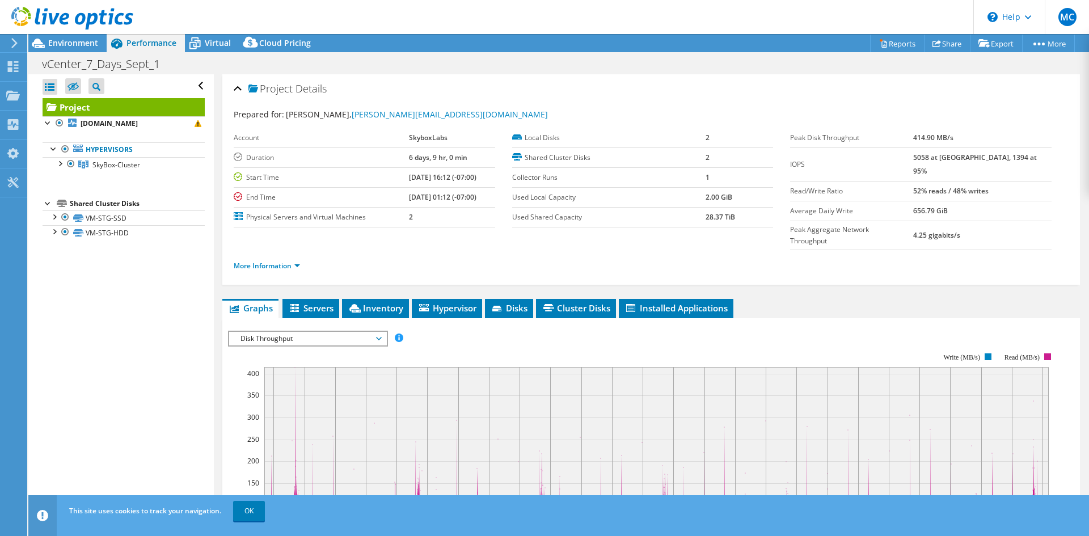
select select "USD"
click at [901, 45] on link "Reports" at bounding box center [897, 44] width 54 height 18
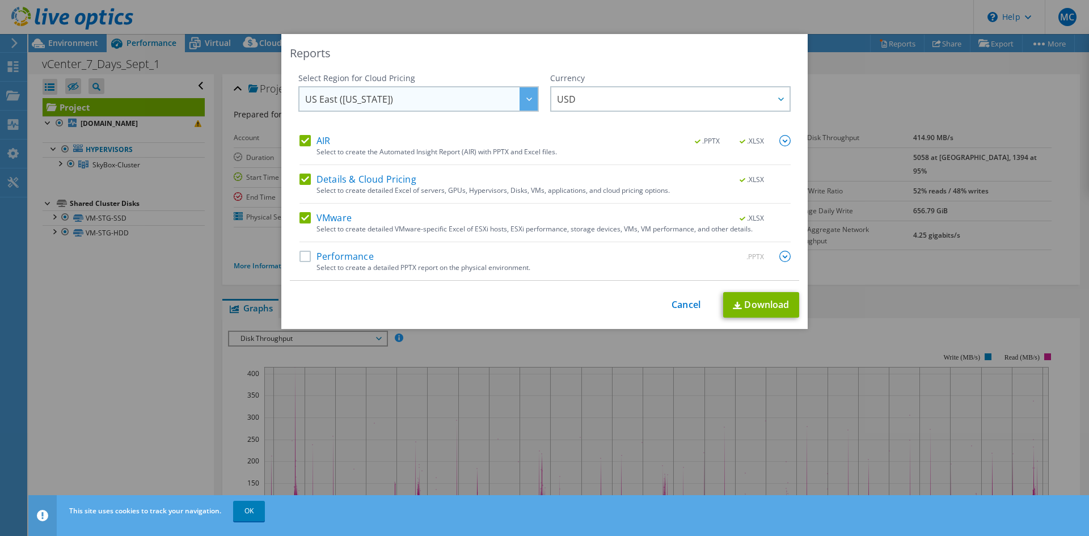
click at [523, 95] on div at bounding box center [529, 98] width 18 height 23
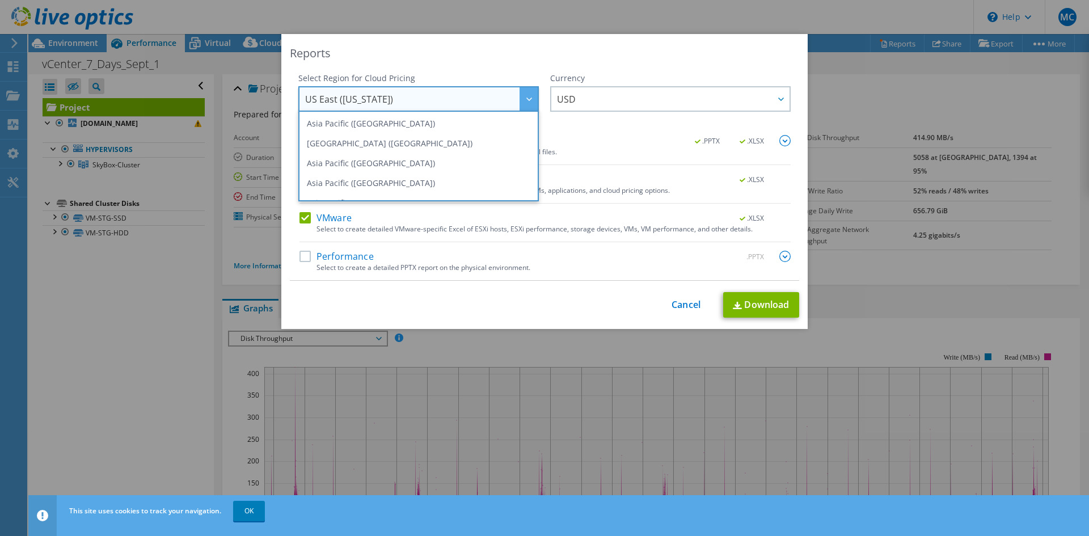
click at [520, 40] on div "Reports Select Region for Cloud Pricing Asia Pacific (Hong Kong) Asia Pacific (…" at bounding box center [544, 181] width 527 height 295
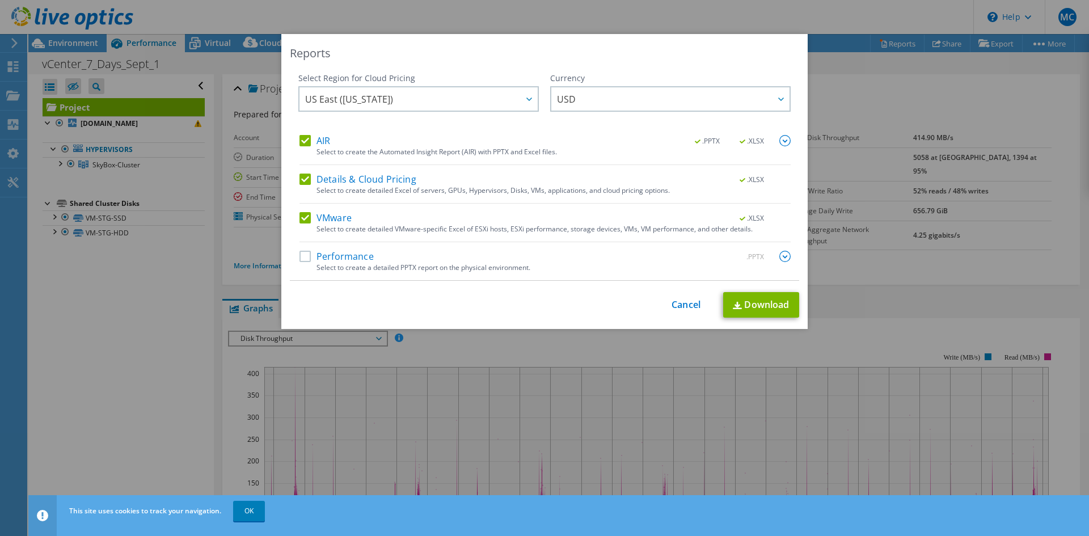
click at [295, 255] on div "Select Region for Cloud Pricing Asia Pacific (Hong Kong) Asia Pacific (Mumbai) …" at bounding box center [545, 177] width 510 height 208
click at [300, 256] on label "Performance" at bounding box center [337, 256] width 74 height 11
click at [0, 0] on input "Performance" at bounding box center [0, 0] width 0 height 0
click at [751, 297] on link "Download" at bounding box center [761, 305] width 76 height 26
click at [824, 77] on div "Reports Select Region for Cloud Pricing Asia Pacific (Hong Kong) Asia Pacific (…" at bounding box center [544, 268] width 1089 height 468
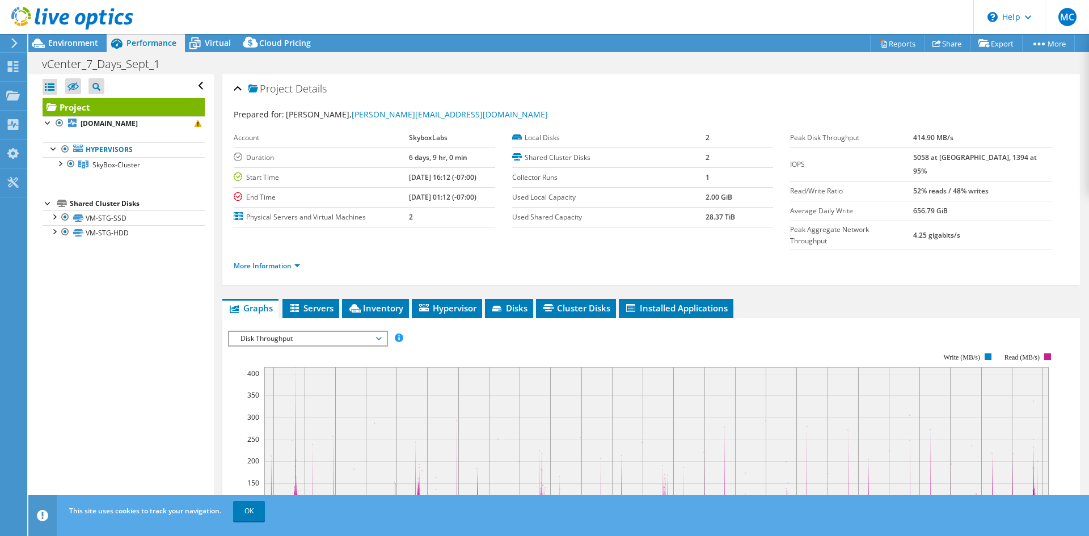
click at [995, 201] on td "656.79 GiB" at bounding box center [983, 211] width 138 height 20
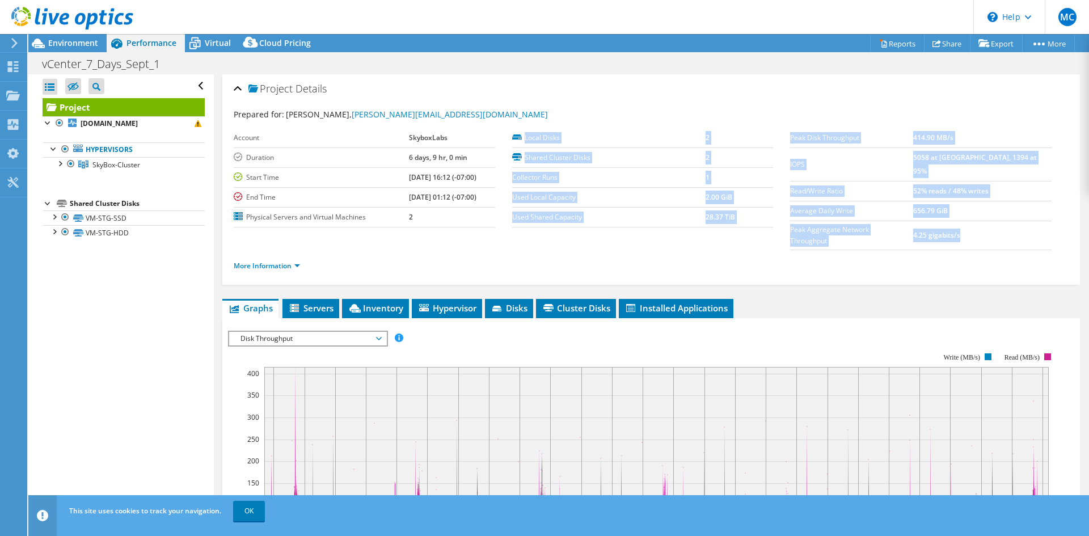
drag, startPoint x: 1006, startPoint y: 220, endPoint x: 779, endPoint y: 148, distance: 238.9
click at [779, 148] on section "Prepared for: Matt Crew, matthew.crew@skyboxlabs.com Account SkyboxLabs Duratio…" at bounding box center [651, 195] width 835 height 174
copy section "Local Disks 2 Shared Cluster Disks 2 Collector Runs 1 Used Local Capacity 2.00 …"
